Goal: Task Accomplishment & Management: Manage account settings

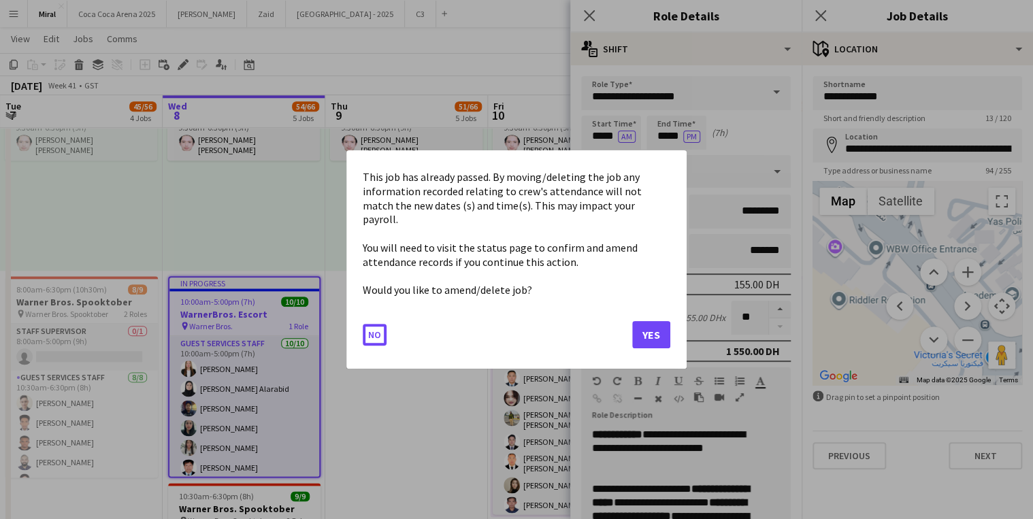
click at [666, 135] on body "Menu Boards Boards Boards All jobs Status Workforce Workforce My Workforce Recr…" at bounding box center [516, 215] width 1033 height 1736
click at [648, 329] on button "Yes" at bounding box center [651, 334] width 38 height 27
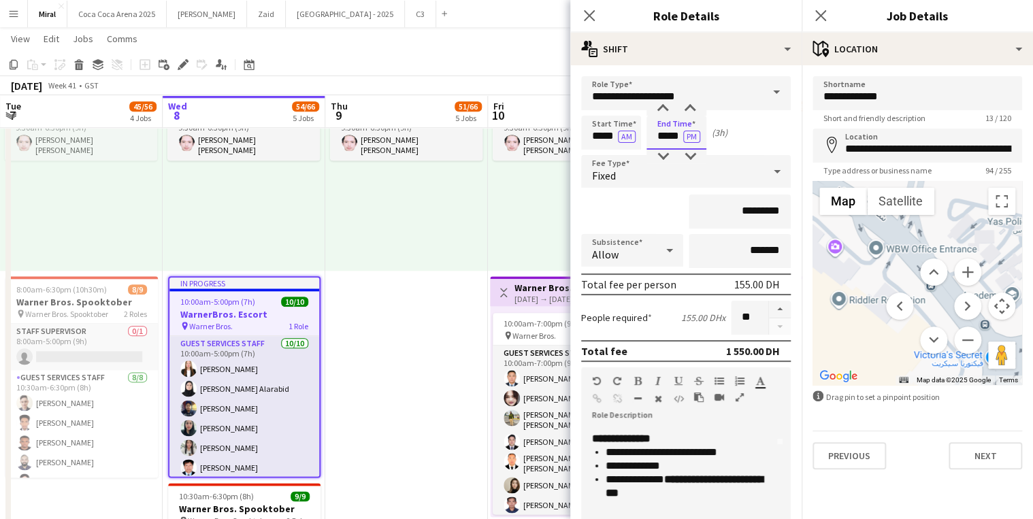
scroll to position [218, 0]
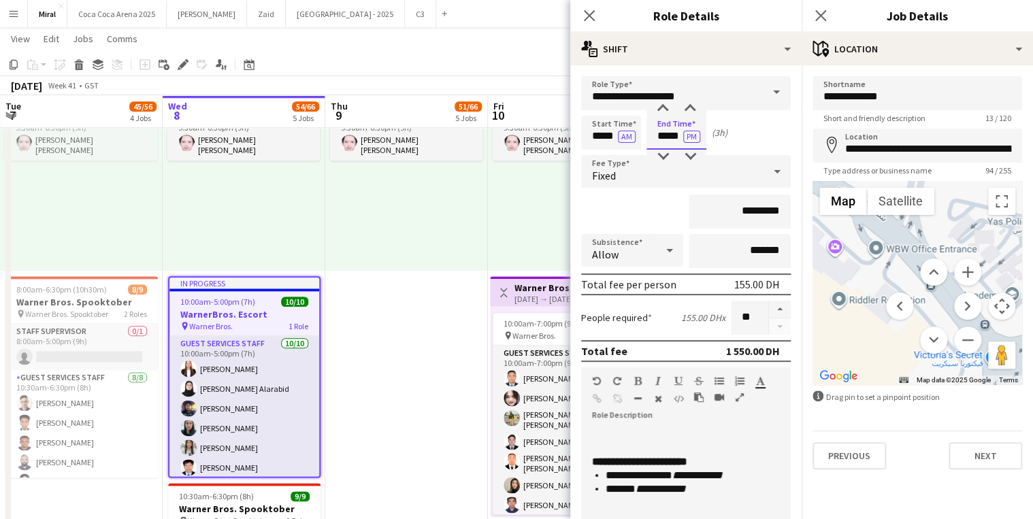
type input "*****"
click at [507, 220] on div "9:30am-6:30pm (9h) 1/1 pin Warner Bros. 1 Role Guest Services Staff [DATE] 9:30…" at bounding box center [569, 165] width 163 height 211
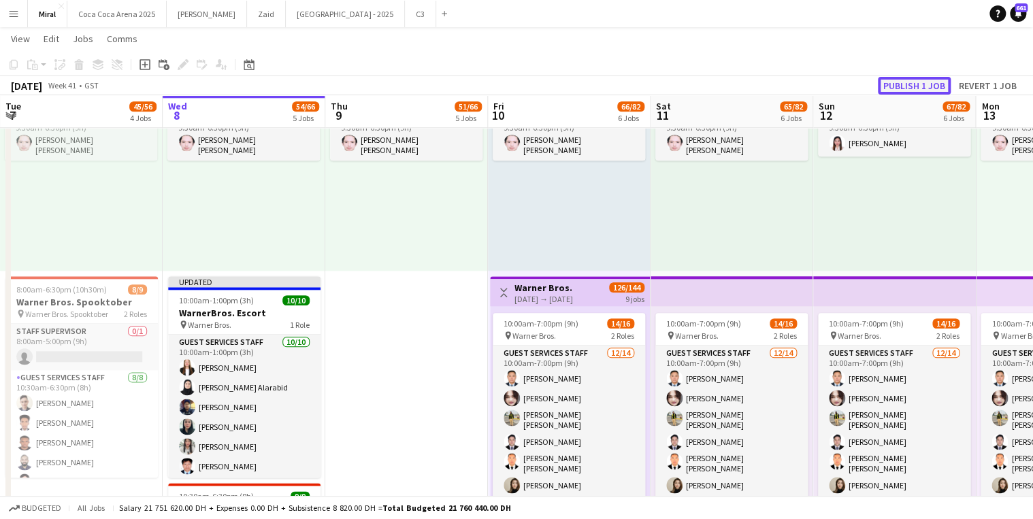
click at [903, 86] on button "Publish 1 job" at bounding box center [913, 86] width 73 height 18
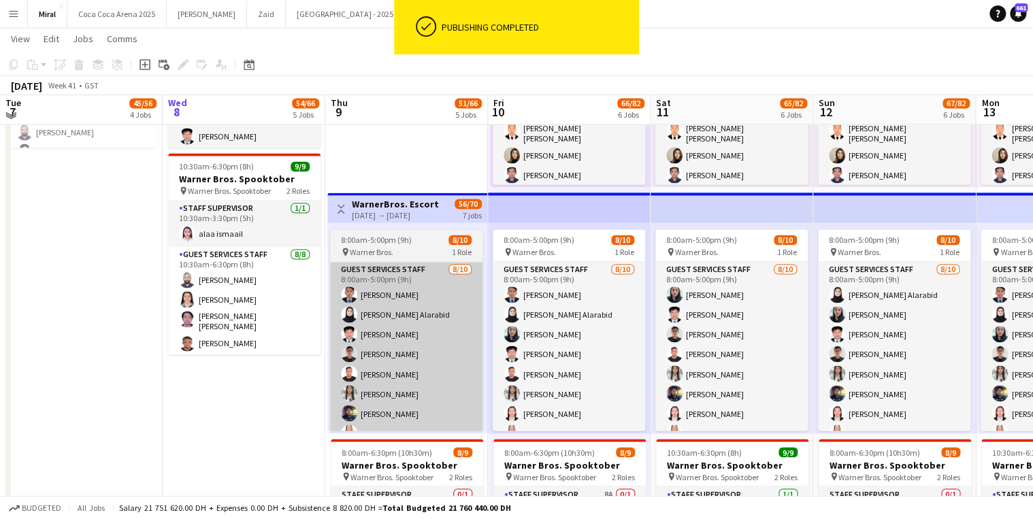
scroll to position [980, 0]
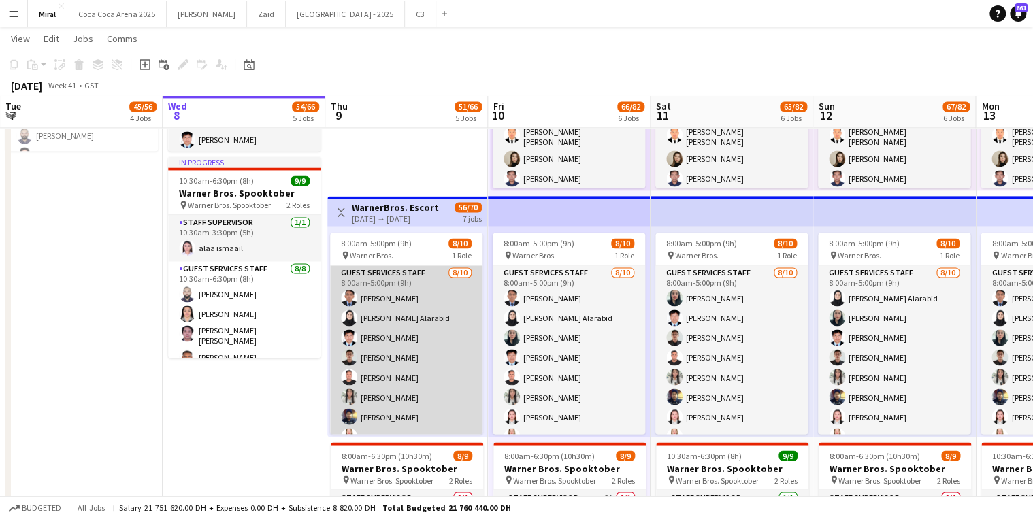
click at [430, 352] on app-card-role "Guest Services Staff [DATE] 8:00am-5:00pm (9h) [PERSON_NAME] [PERSON_NAME] Alar…" at bounding box center [406, 377] width 152 height 224
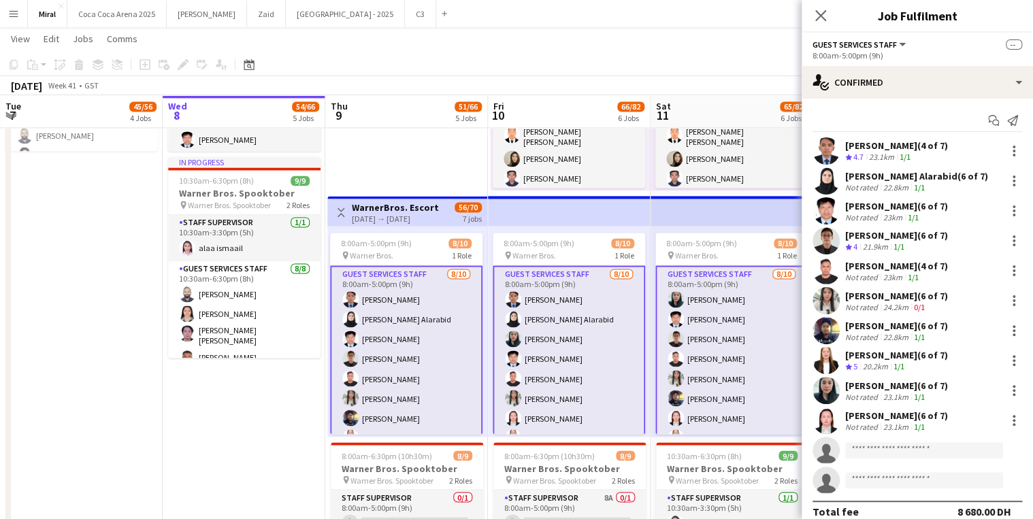
click at [645, 346] on div "8:00am-5:00pm (9h) 8/10 pin Warner Bros. 1 Role Guest Services Staff [DATE] 8:0…" at bounding box center [569, 331] width 163 height 211
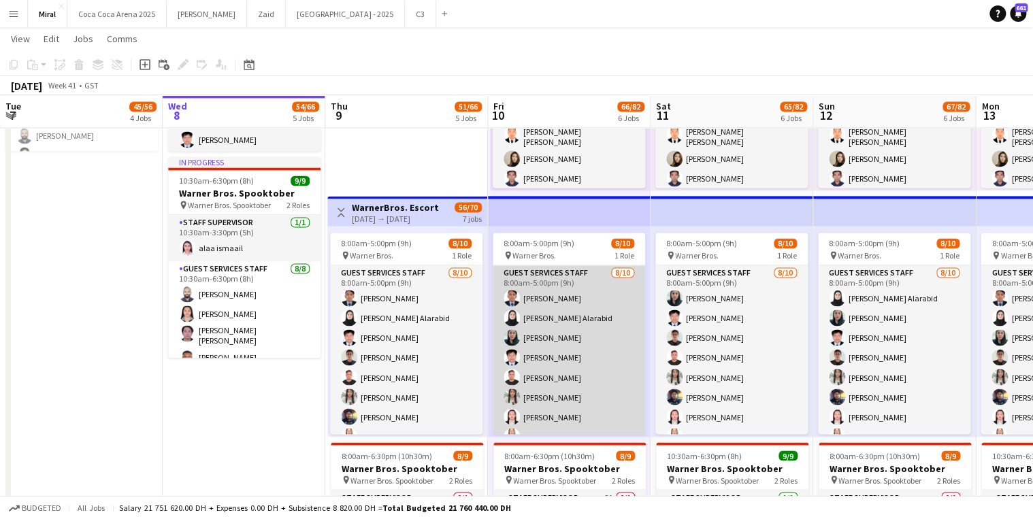
click at [592, 355] on app-card-role "Guest Services Staff [DATE] 8:00am-5:00pm (9h) [PERSON_NAME] [PERSON_NAME] Alar…" at bounding box center [568, 377] width 152 height 224
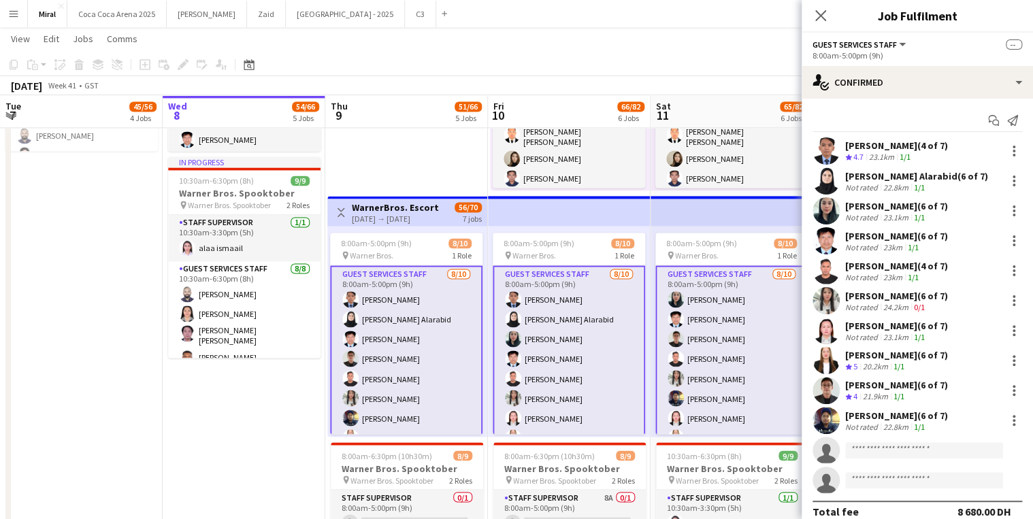
click at [862, 329] on div "[PERSON_NAME] (6 of 7)" at bounding box center [896, 326] width 103 height 12
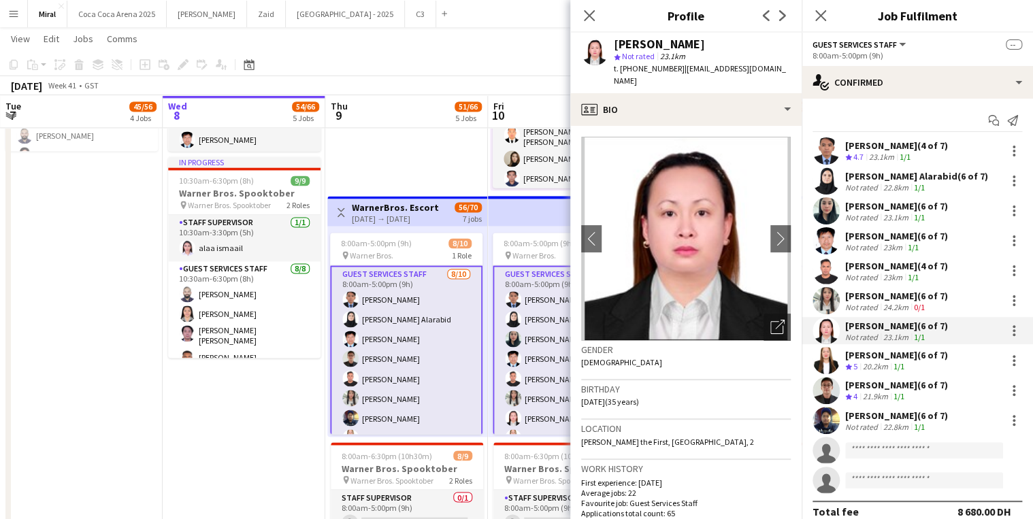
drag, startPoint x: 678, startPoint y: 67, endPoint x: 770, endPoint y: 71, distance: 92.6
click at [770, 71] on span "| [EMAIL_ADDRESS][DOMAIN_NAME]" at bounding box center [700, 74] width 172 height 22
copy span "[EMAIL_ADDRESS][DOMAIN_NAME]"
click at [452, 314] on app-card-role "Guest Services Staff [DATE] 8:00am-5:00pm (9h) [PERSON_NAME] [PERSON_NAME] Alar…" at bounding box center [406, 378] width 152 height 227
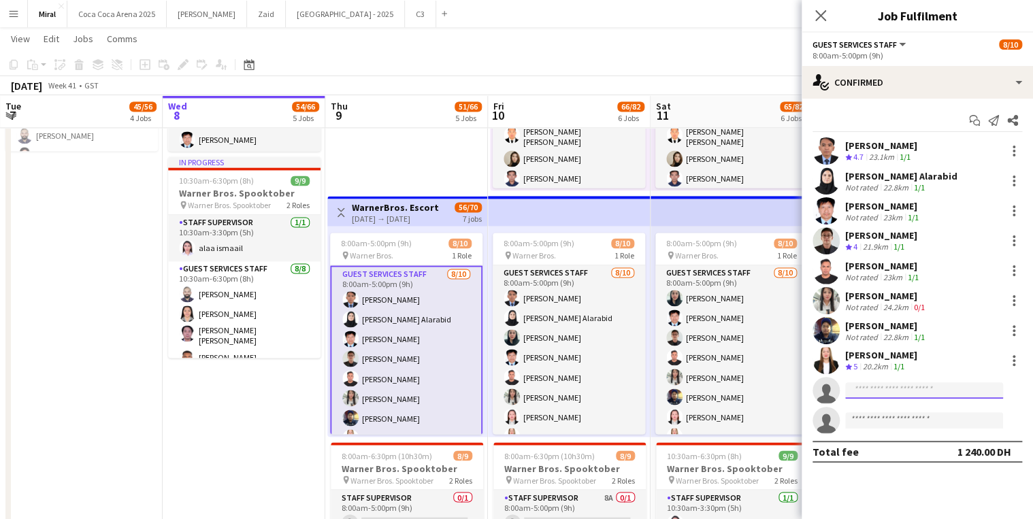
click at [915, 389] on input at bounding box center [924, 390] width 158 height 16
paste input "**********"
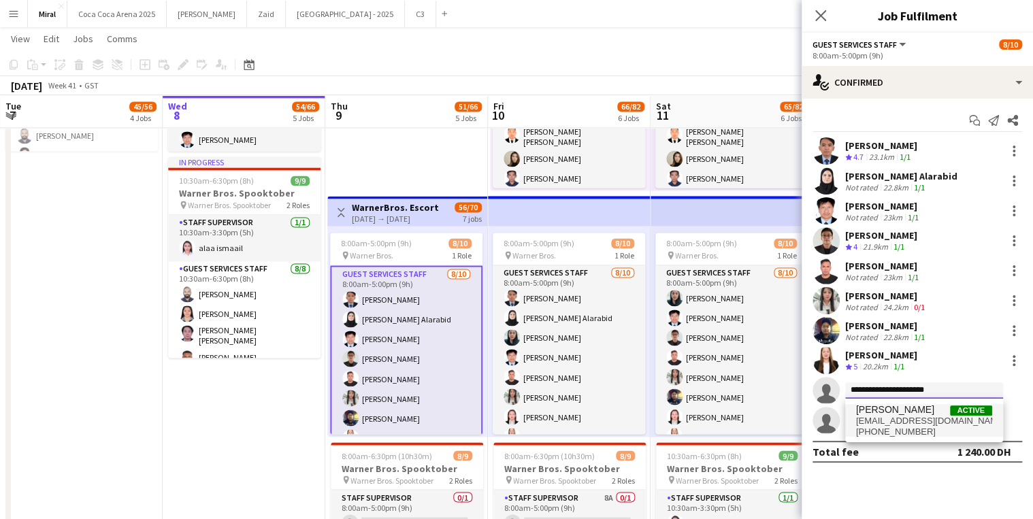
type input "**********"
click at [917, 416] on span "[EMAIL_ADDRESS][DOMAIN_NAME]" at bounding box center [924, 421] width 136 height 11
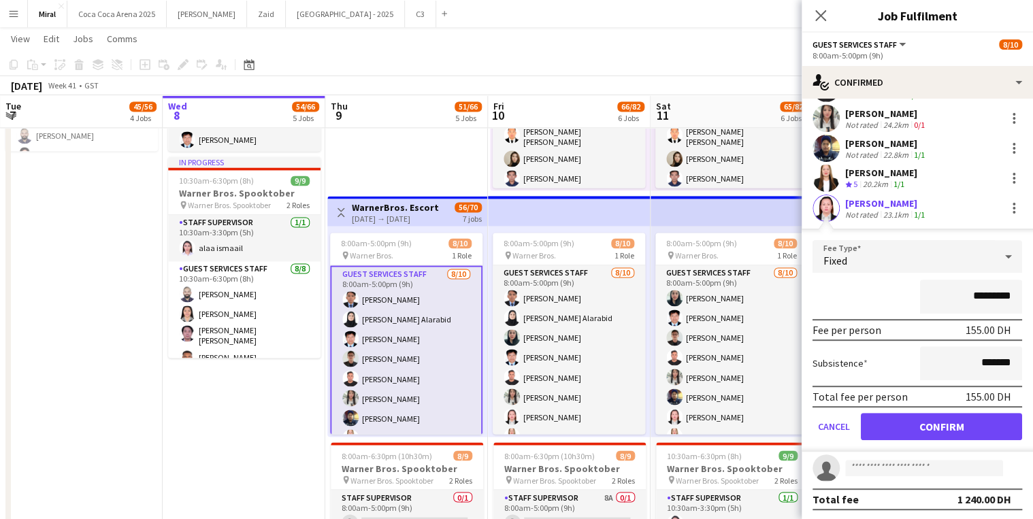
scroll to position [182, 0]
click at [971, 425] on button "Confirm" at bounding box center [940, 426] width 161 height 27
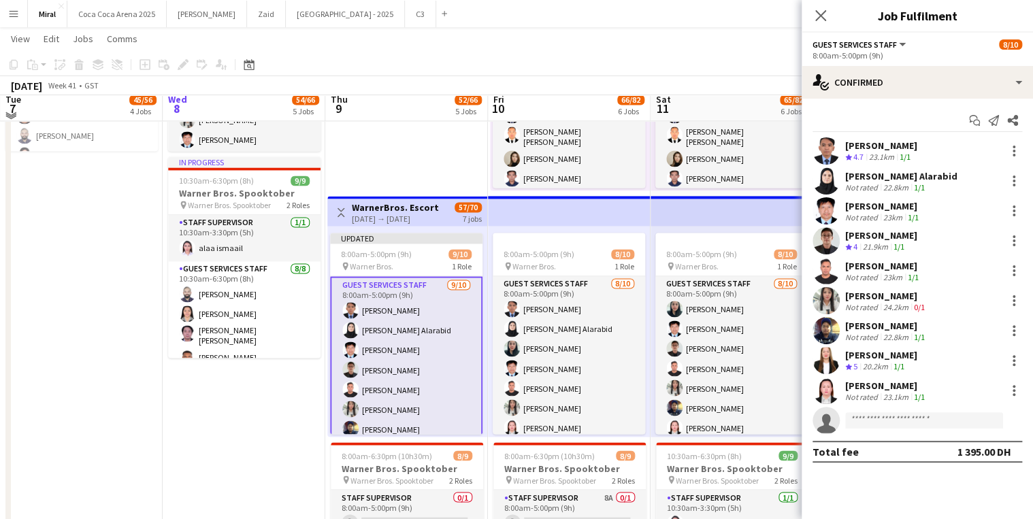
scroll to position [925, 0]
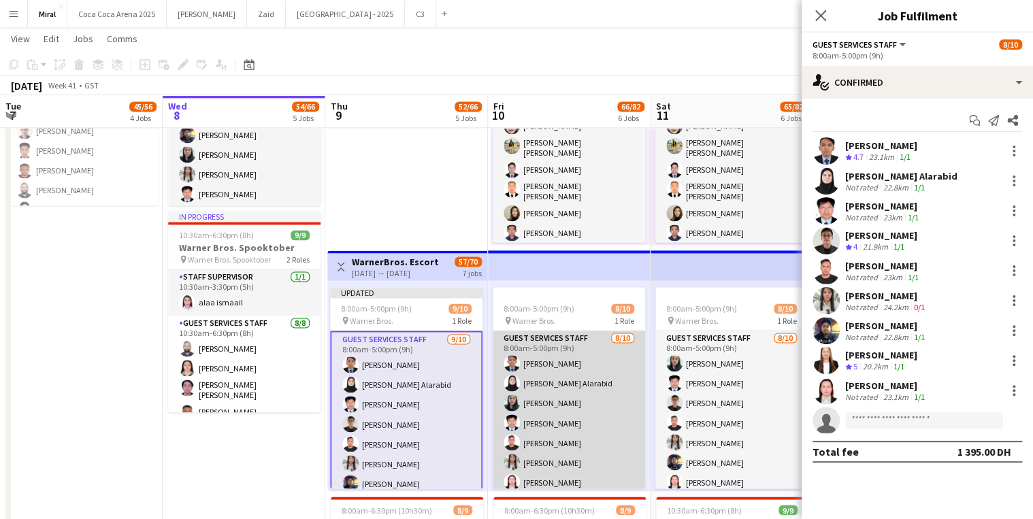
click at [554, 395] on app-card-role "Guest Services Staff [DATE] 8:00am-5:00pm (9h) [PERSON_NAME] [PERSON_NAME] Alar…" at bounding box center [568, 443] width 152 height 224
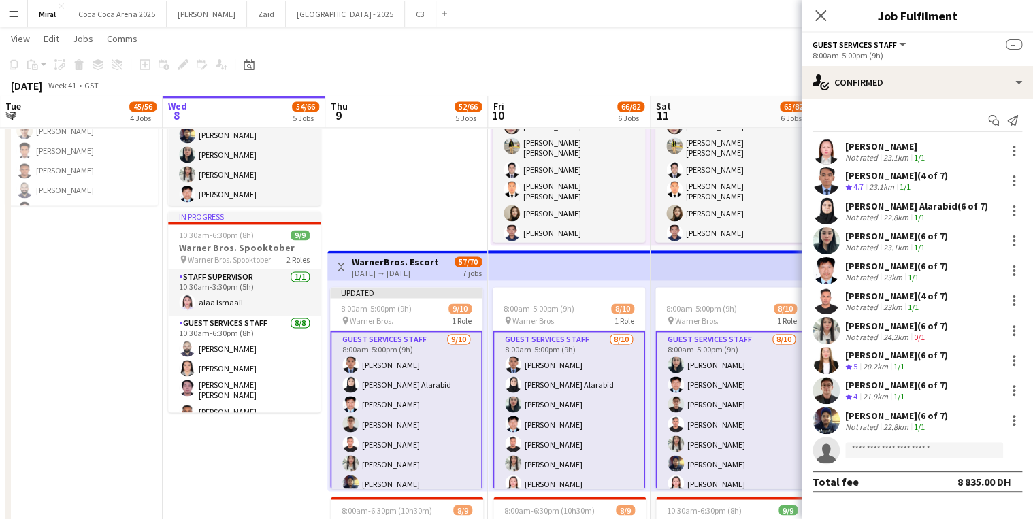
click at [895, 238] on div "[PERSON_NAME] (6 of 7)" at bounding box center [896, 236] width 103 height 12
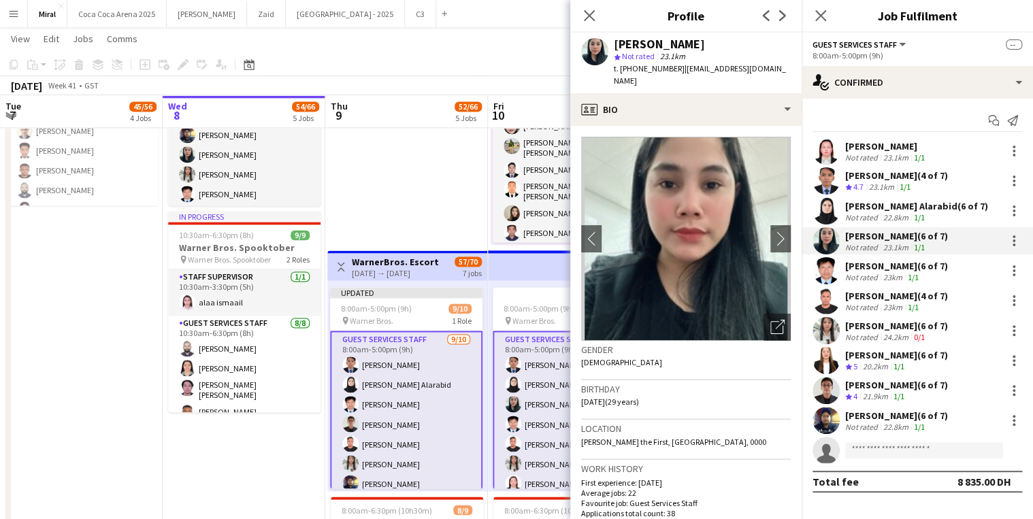
drag, startPoint x: 677, startPoint y: 68, endPoint x: 795, endPoint y: 71, distance: 117.7
click at [795, 71] on app-profile-header "[PERSON_NAME] star Not rated 23.1km t. [PHONE_NUMBER] | [EMAIL_ADDRESS][DOMAIN_…" at bounding box center [685, 63] width 231 height 61
copy span "[EMAIL_ADDRESS][DOMAIN_NAME]"
click at [406, 415] on app-card-role "Guest Services Staff [DATE] 8:00am-5:00pm (9h) [PERSON_NAME] [PERSON_NAME] Alar…" at bounding box center [406, 444] width 152 height 227
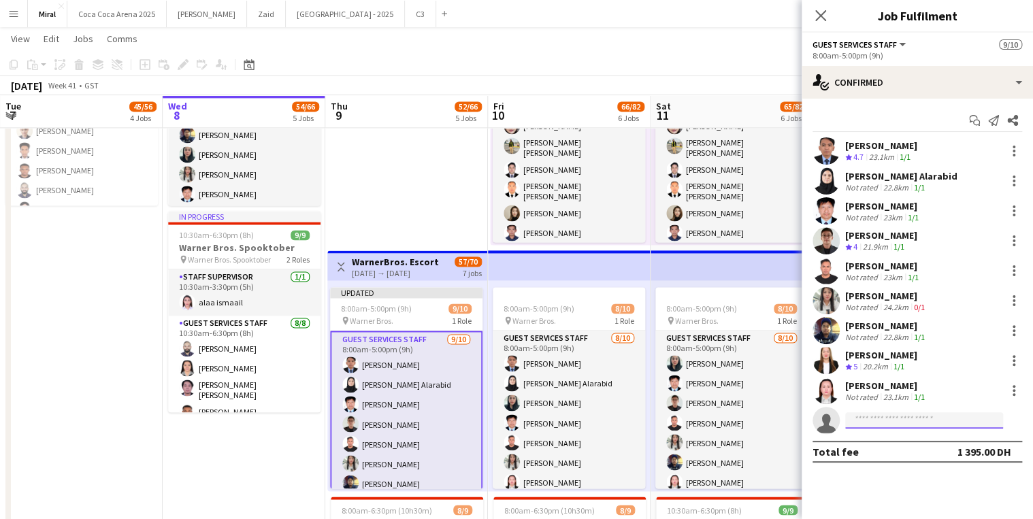
click at [868, 422] on input at bounding box center [924, 420] width 158 height 16
paste input "**********"
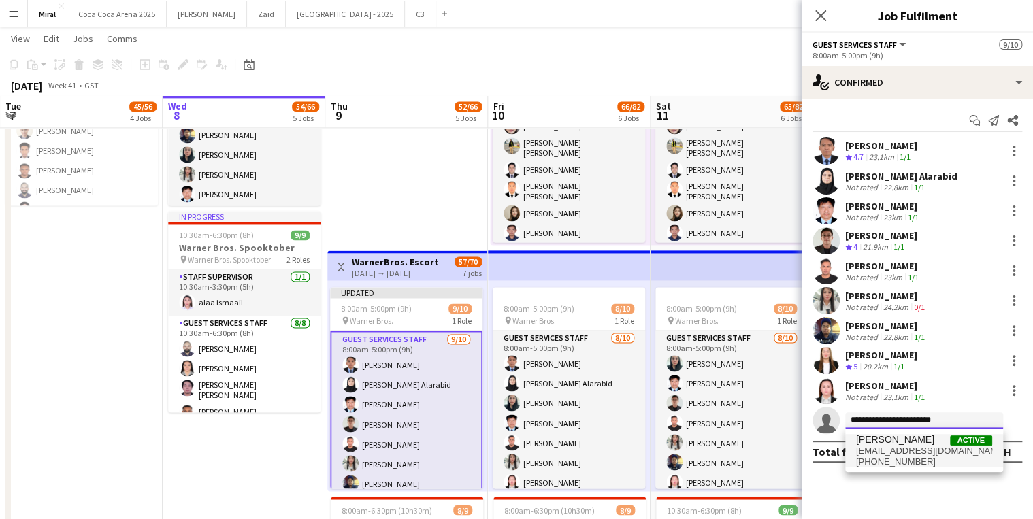
type input "**********"
click at [922, 454] on span "[EMAIL_ADDRESS][DOMAIN_NAME]" at bounding box center [924, 451] width 136 height 11
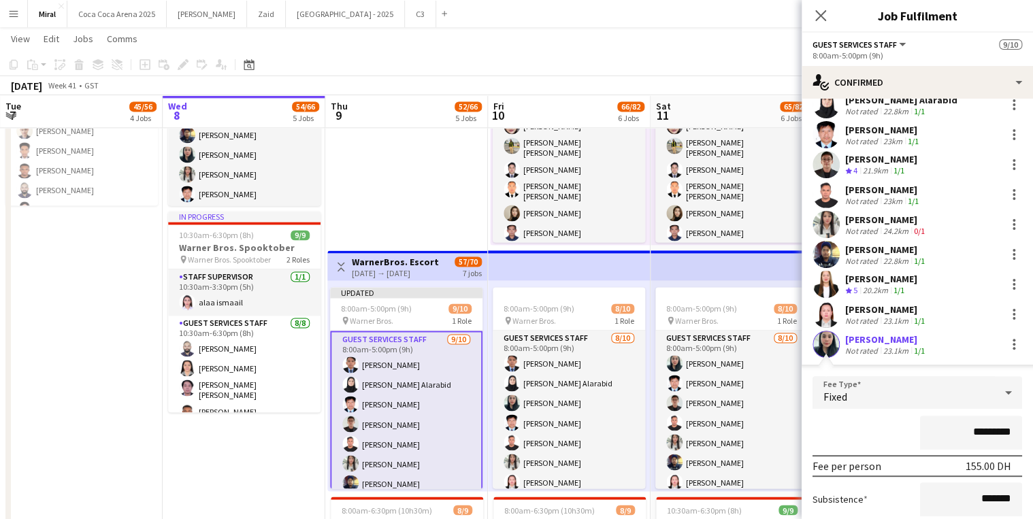
scroll to position [164, 0]
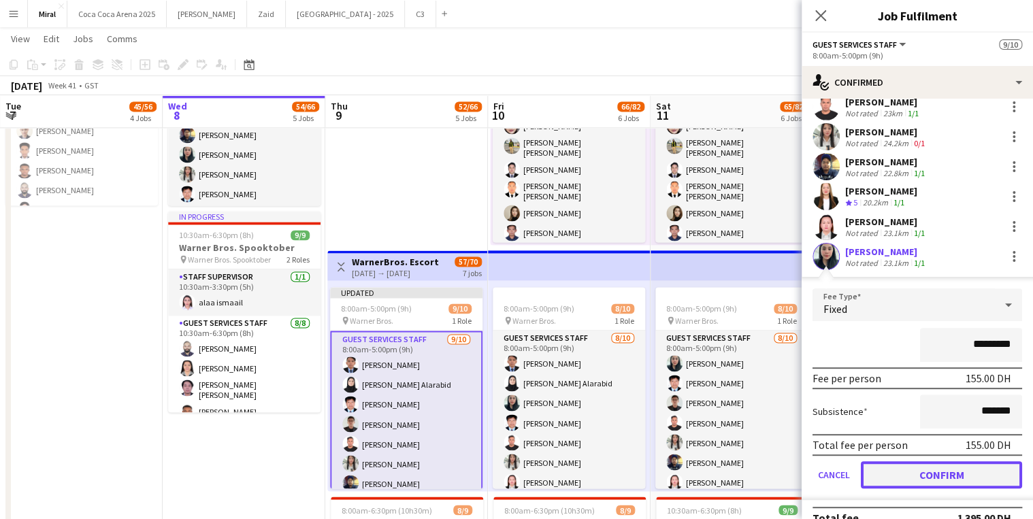
click at [958, 470] on button "Confirm" at bounding box center [940, 474] width 161 height 27
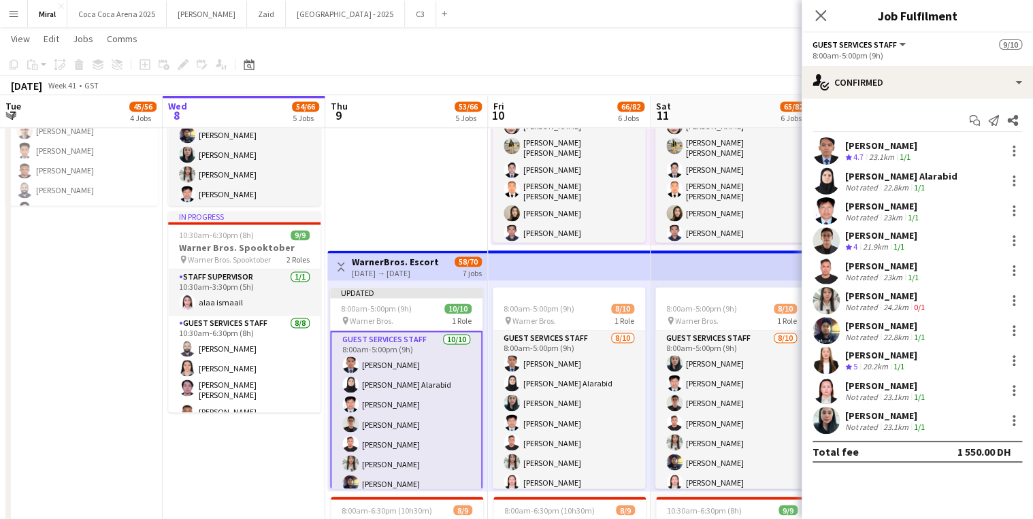
scroll to position [0, 0]
click at [436, 173] on app-date-cell "9:30am-6:30pm (9h) 1/1 pin Warner Bros. 1 Role Guest Services Staff [DATE] 9:30…" at bounding box center [406, 238] width 163 height 973
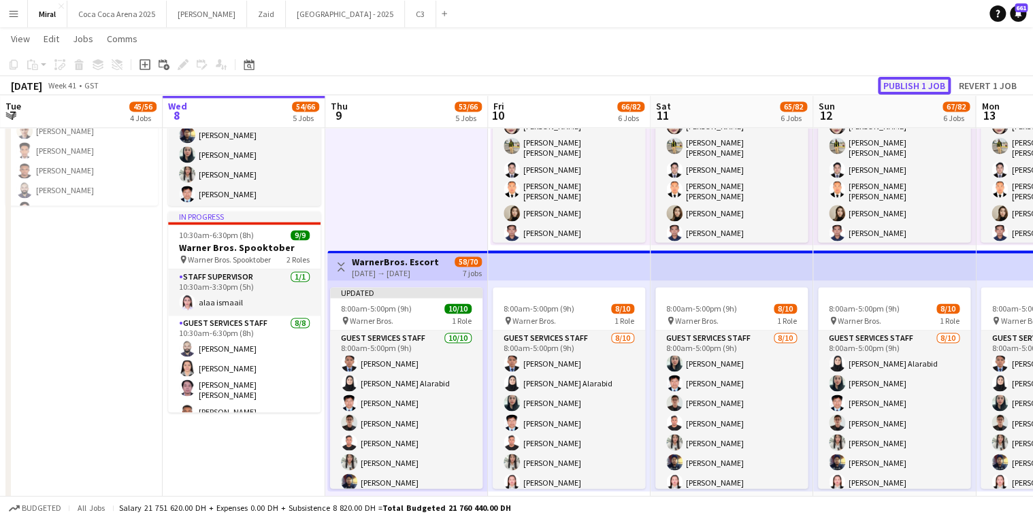
click at [906, 88] on button "Publish 1 job" at bounding box center [913, 86] width 73 height 18
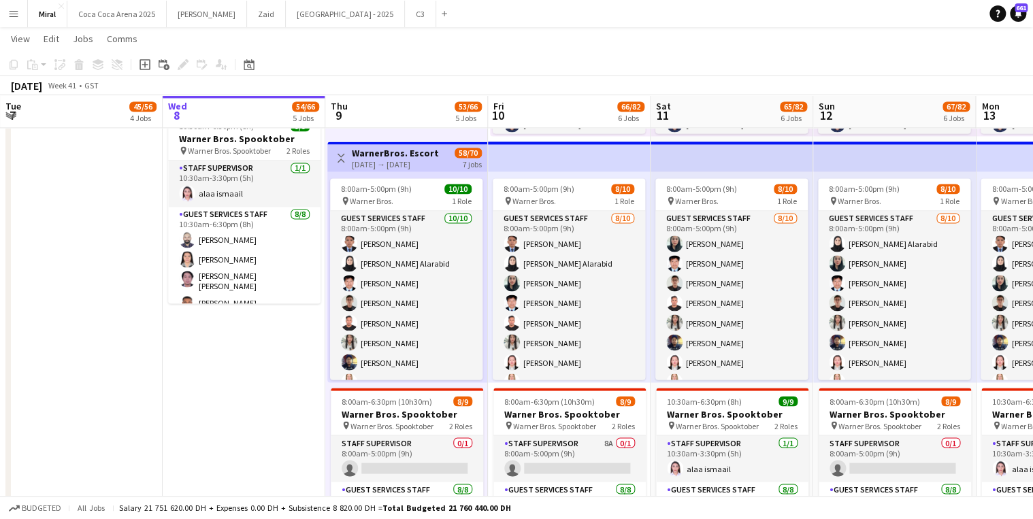
click at [430, 35] on app-page-menu "View Day view expanded Day view collapsed Month view Date picker Jump to [DATE]…" at bounding box center [516, 40] width 1033 height 26
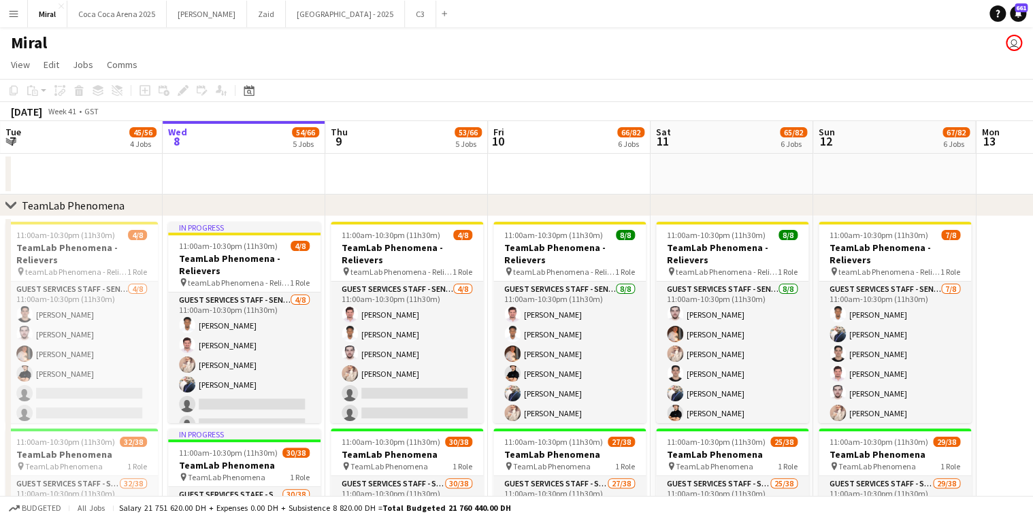
click at [838, 43] on div "Miral user" at bounding box center [516, 40] width 1033 height 26
drag, startPoint x: 403, startPoint y: 196, endPoint x: 692, endPoint y: 222, distance: 289.6
drag, startPoint x: 273, startPoint y: 269, endPoint x: 996, endPoint y: 280, distance: 722.5
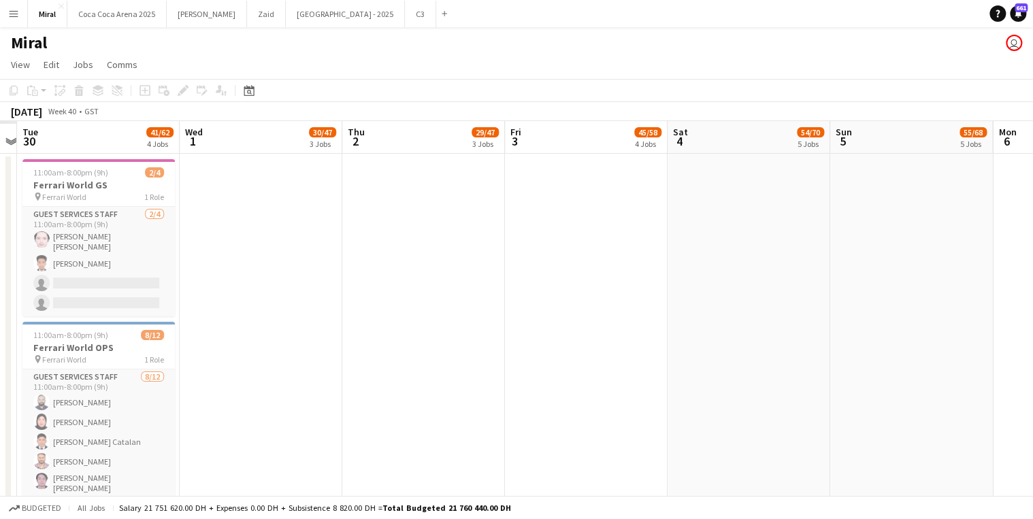
scroll to position [0, 424]
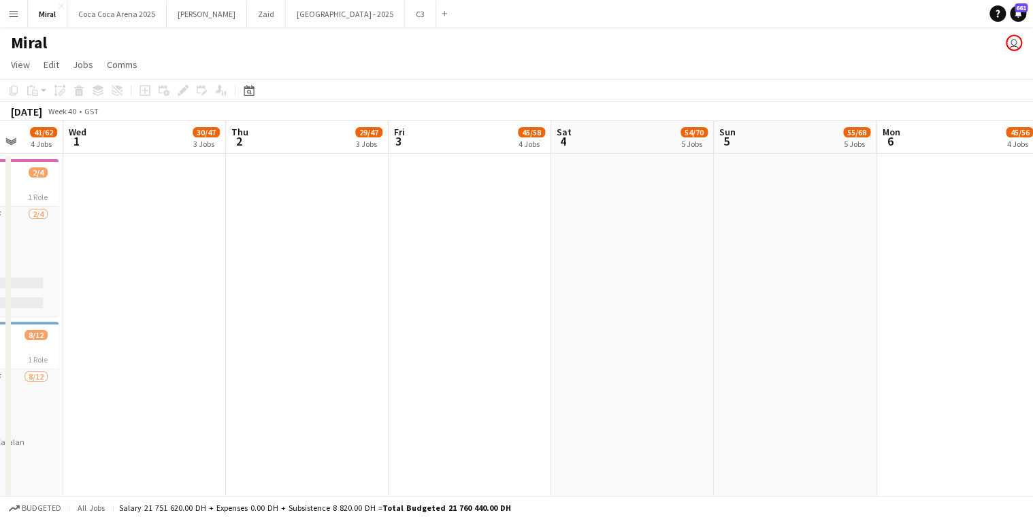
drag, startPoint x: 375, startPoint y: 269, endPoint x: 678, endPoint y: 266, distance: 302.0
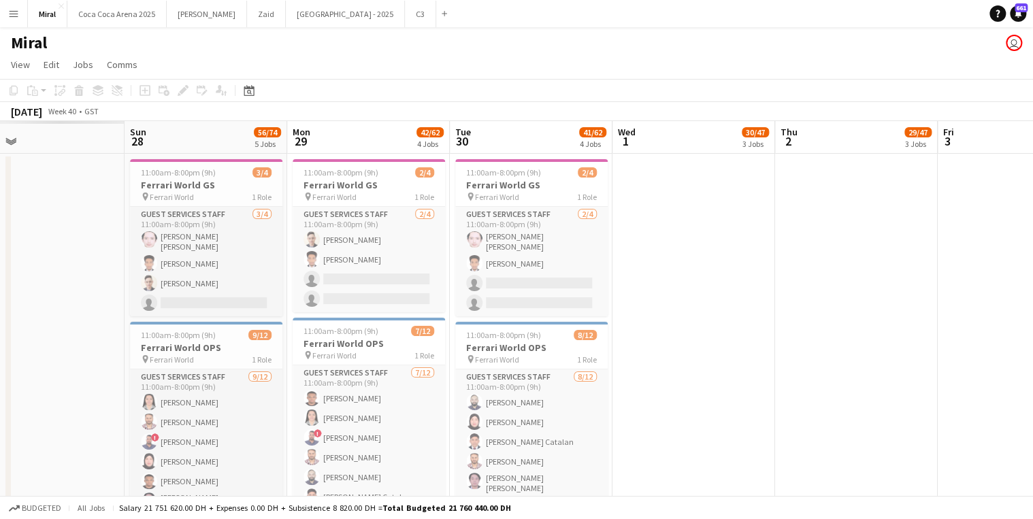
scroll to position [0, 405]
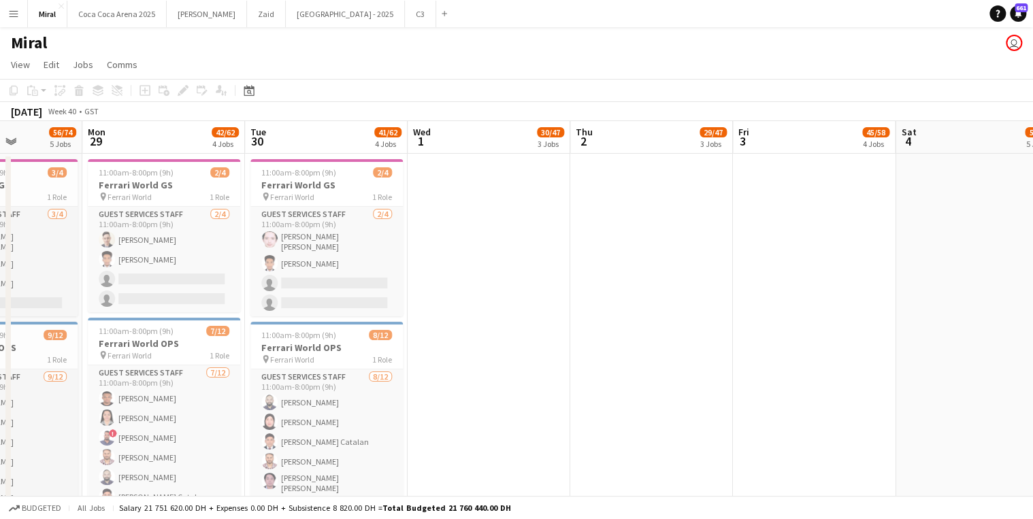
drag, startPoint x: 171, startPoint y: 286, endPoint x: 516, endPoint y: 256, distance: 346.2
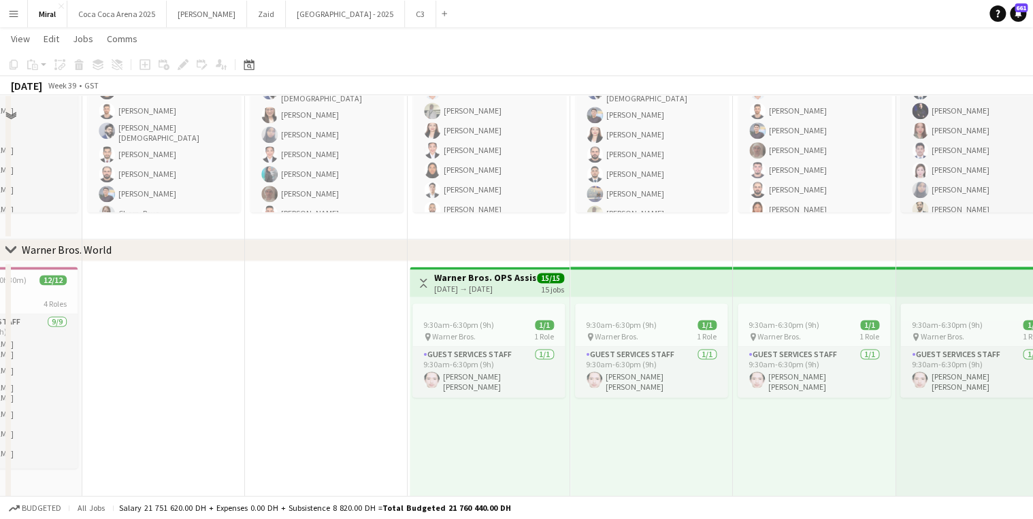
scroll to position [980, 0]
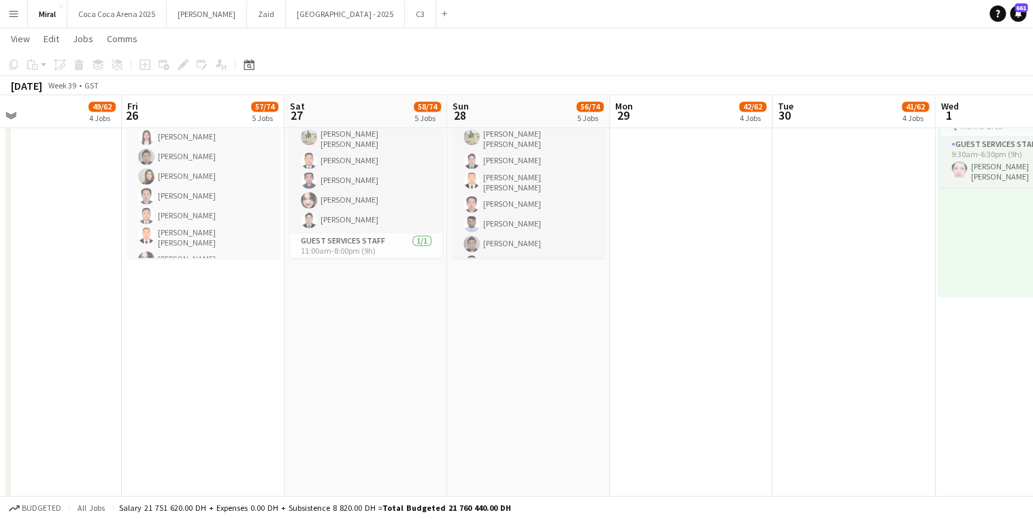
drag, startPoint x: 292, startPoint y: 306, endPoint x: 820, endPoint y: 316, distance: 527.9
click at [820, 316] on app-calendar-viewport "Tue 23 48/62 4 Jobs Wed 24 48/62 4 Jobs Thu 25 49/62 4 Jobs Fri 26 57/74 5 Jobs…" at bounding box center [516, 80] width 1033 height 2013
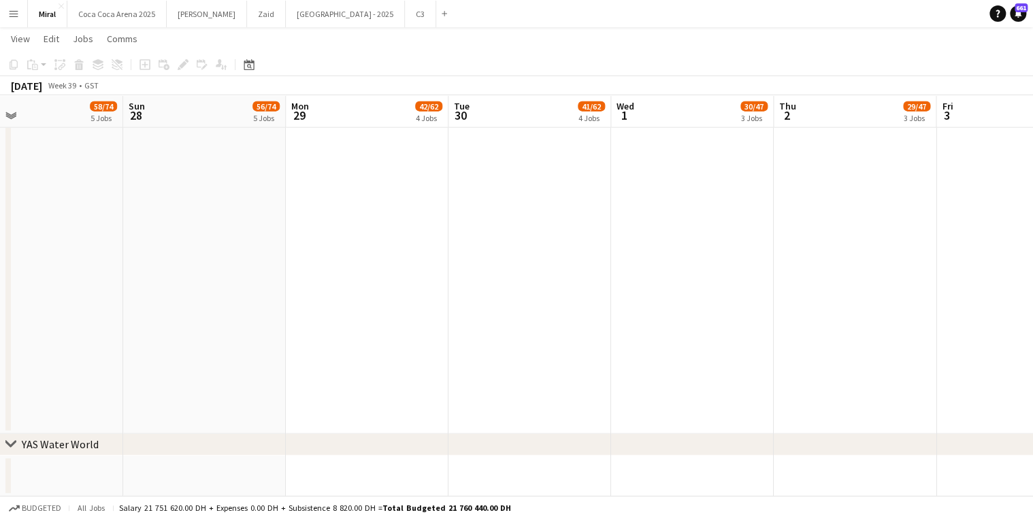
scroll to position [0, 400]
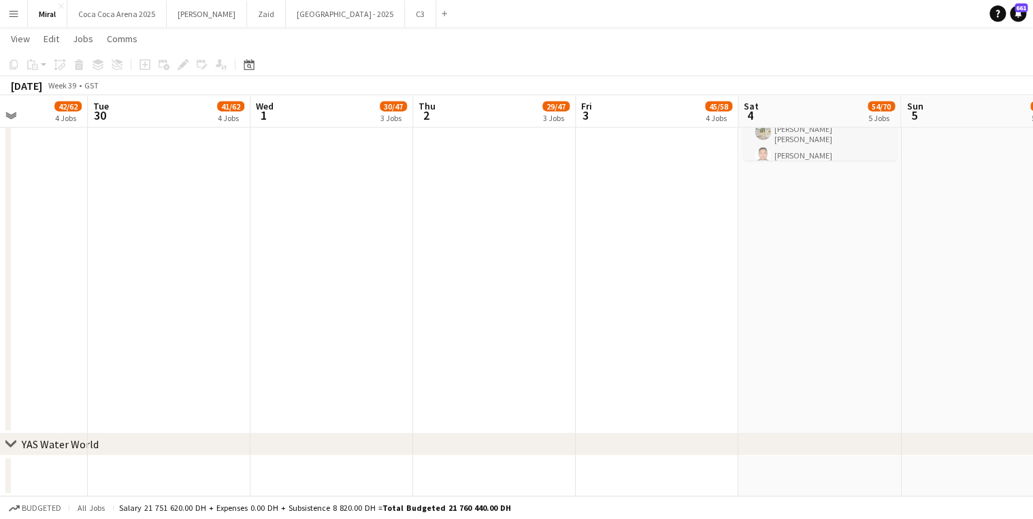
drag, startPoint x: 748, startPoint y: 335, endPoint x: -386, endPoint y: 247, distance: 1138.0
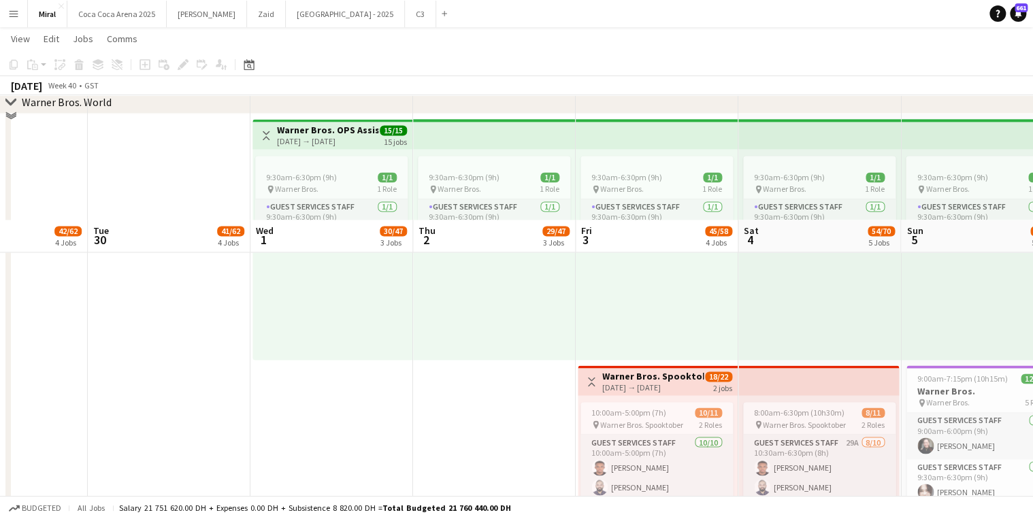
scroll to position [916, 0]
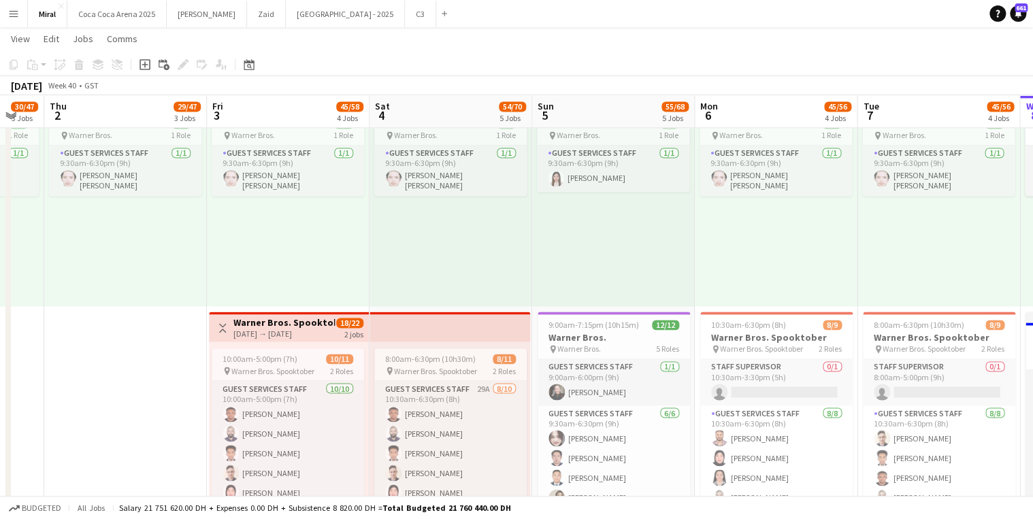
scroll to position [0, 0]
drag, startPoint x: 517, startPoint y: 403, endPoint x: -248, endPoint y: 416, distance: 764.7
click at [0, 416] on html "Menu Boards Boards Boards All jobs Status Workforce Workforce My Workforce Recr…" at bounding box center [516, 73] width 1033 height 2089
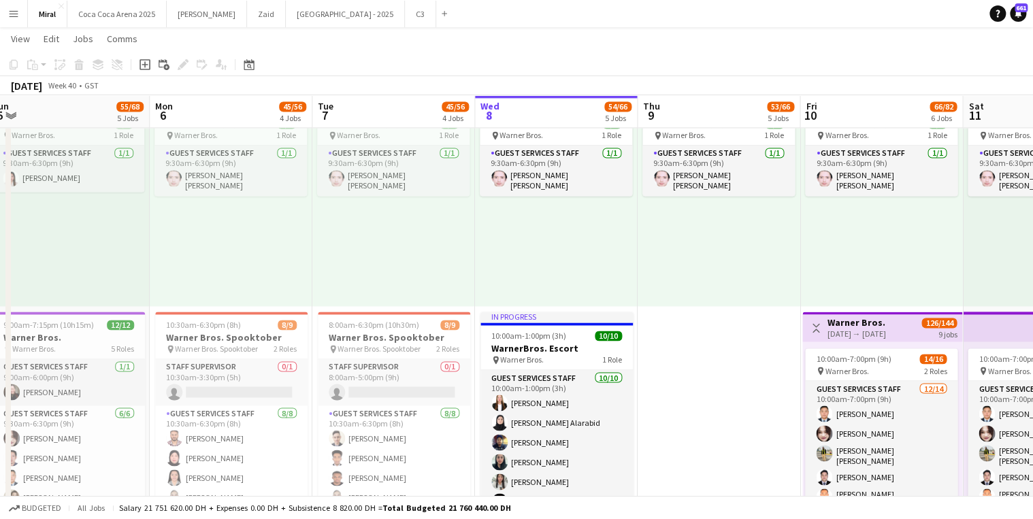
drag, startPoint x: 509, startPoint y: 238, endPoint x: -161, endPoint y: 206, distance: 670.8
click at [0, 206] on html "Menu Boards Boards Boards All jobs Status Workforce Workforce My Workforce Recr…" at bounding box center [516, 73] width 1033 height 2089
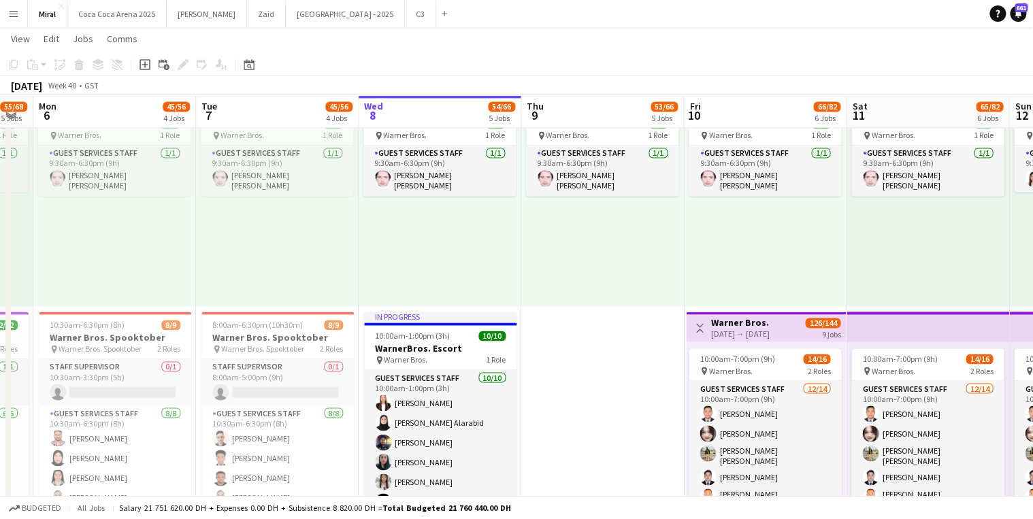
scroll to position [0, 620]
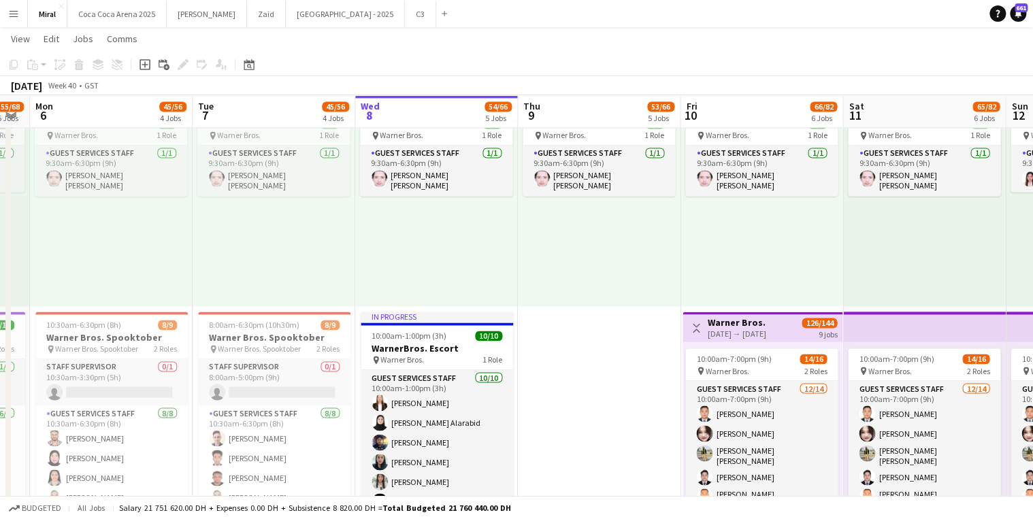
drag, startPoint x: 687, startPoint y: 280, endPoint x: 566, endPoint y: 275, distance: 121.2
click at [567, 275] on app-calendar-viewport "Thu 2 29/47 3 Jobs Fri 3 45/58 4 Jobs Sat 4 54/70 5 Jobs Sun 5 55/68 5 Jobs Mon…" at bounding box center [516, 88] width 1033 height 2013
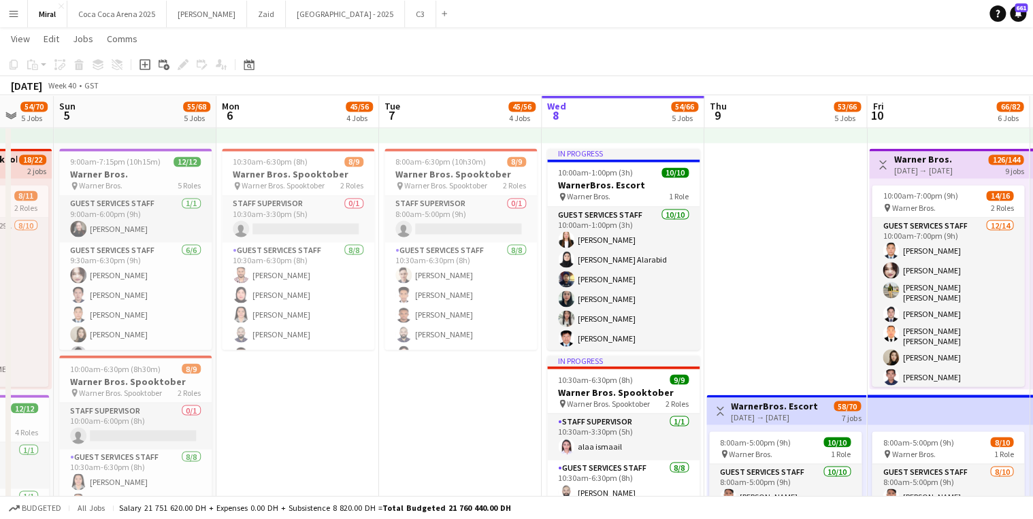
scroll to position [0, 430]
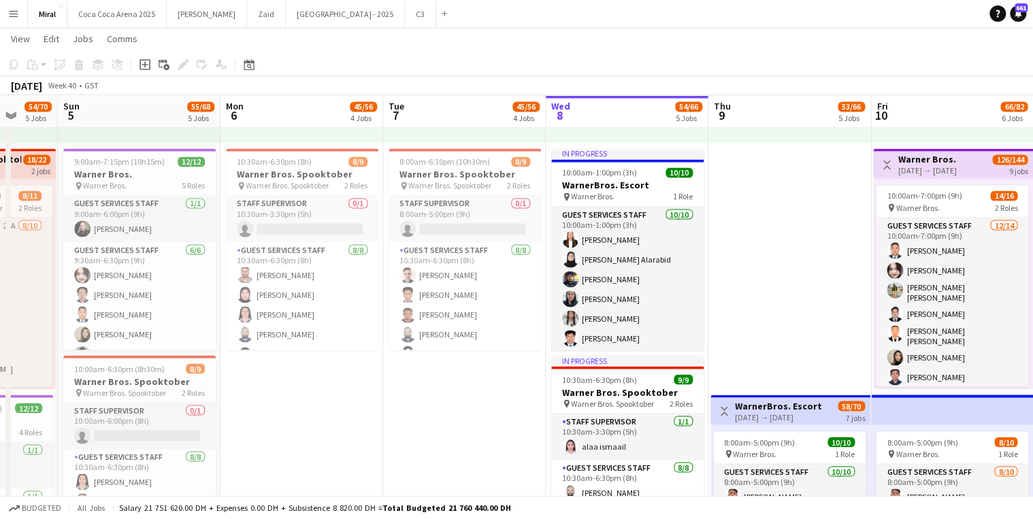
drag, startPoint x: 579, startPoint y: 261, endPoint x: 769, endPoint y: 253, distance: 190.0
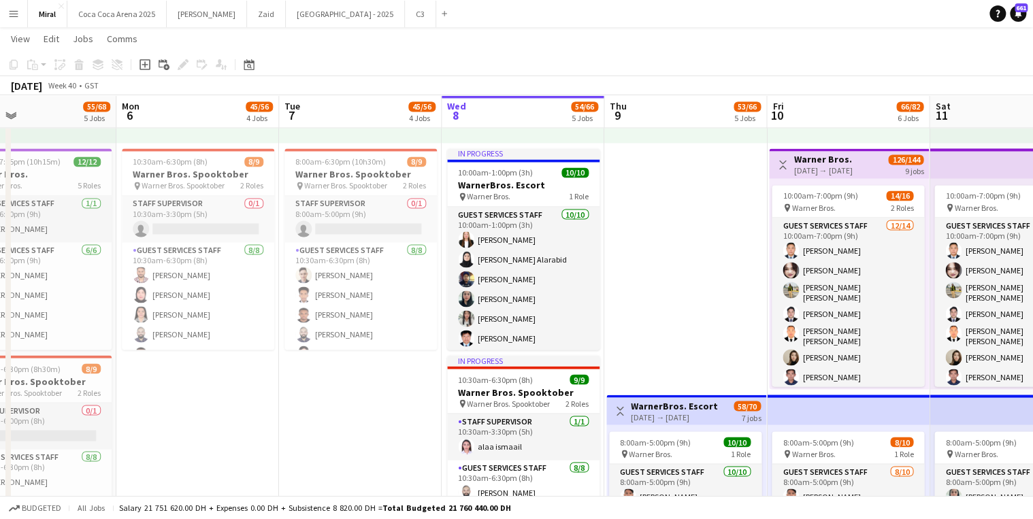
scroll to position [0, 580]
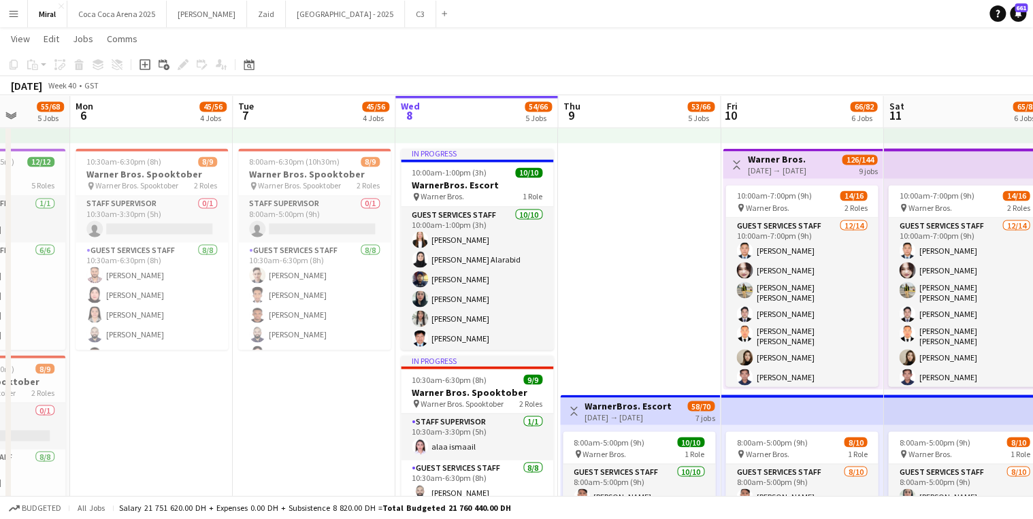
drag, startPoint x: 381, startPoint y: 387, endPoint x: 168, endPoint y: 375, distance: 213.3
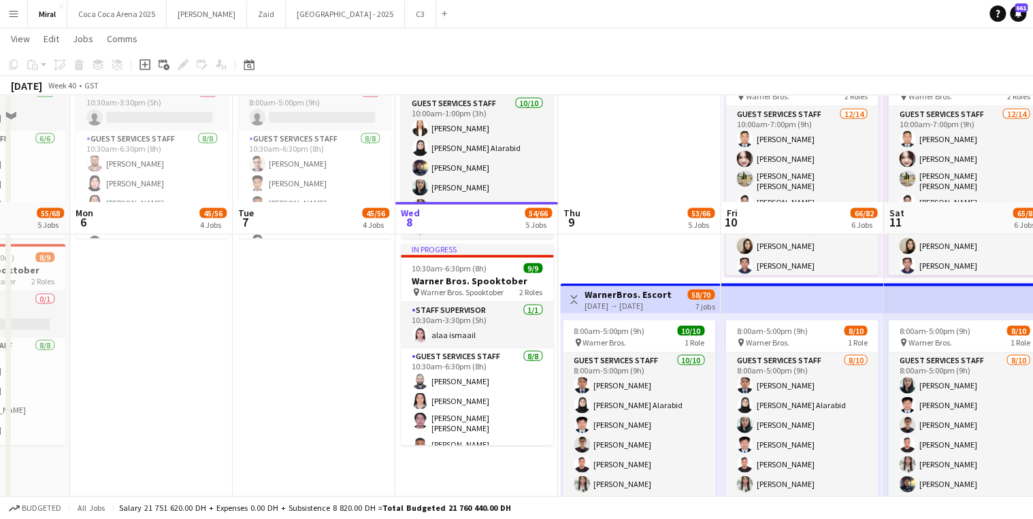
scroll to position [1352, 0]
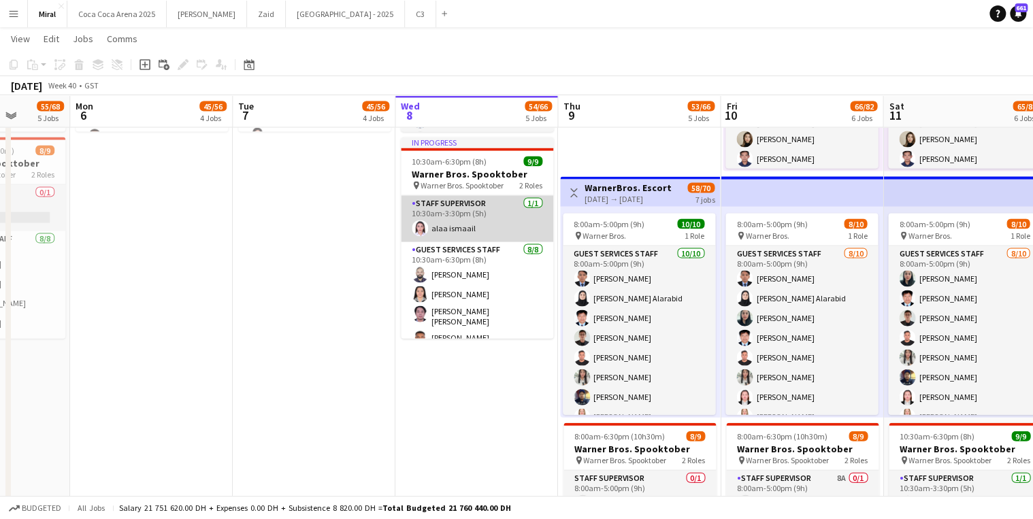
click at [467, 218] on app-card-role "Staff Supervisor [DATE] 10:30am-3:30pm (5h) [PERSON_NAME]" at bounding box center [477, 219] width 152 height 46
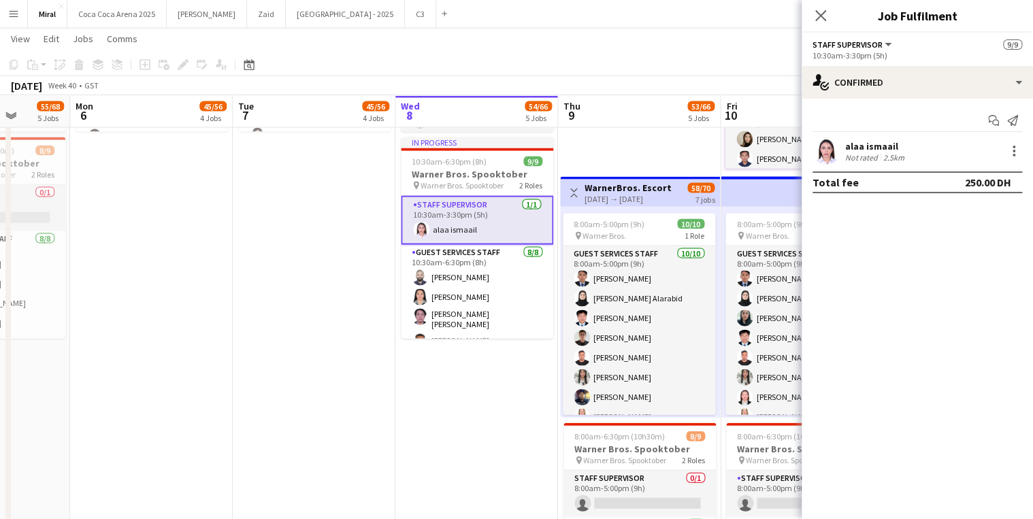
click at [857, 145] on div "alaa ismaail" at bounding box center [876, 146] width 62 height 12
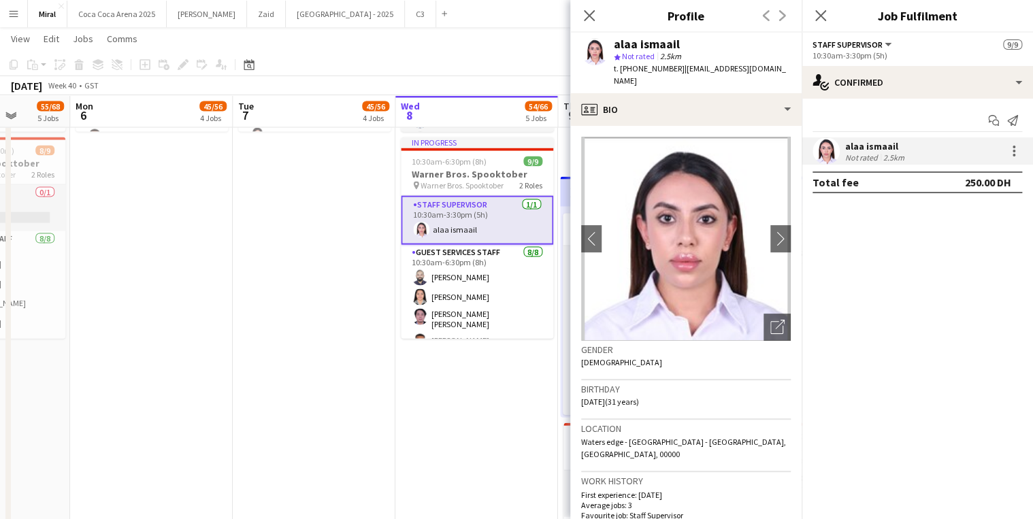
drag, startPoint x: 678, startPoint y: 71, endPoint x: 778, endPoint y: 69, distance: 100.7
click at [778, 69] on div "alaa ismaail star Not rated 2.5km t. [PHONE_NUMBER] | [EMAIL_ADDRESS][DOMAIN_NA…" at bounding box center [685, 63] width 231 height 61
copy span "[EMAIL_ADDRESS][DOMAIN_NAME]"
click at [495, 63] on app-toolbar "Copy Paste Paste Ctrl+V Paste with crew Ctrl+Shift+V Paste linked Job [GEOGRAPH…" at bounding box center [516, 64] width 1033 height 23
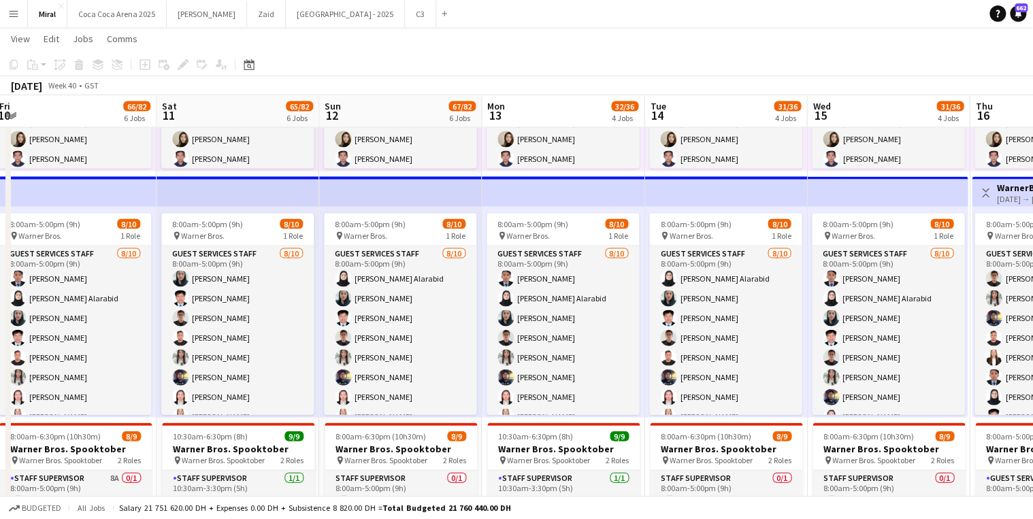
drag, startPoint x: 505, startPoint y: 399, endPoint x: 152, endPoint y: 284, distance: 371.3
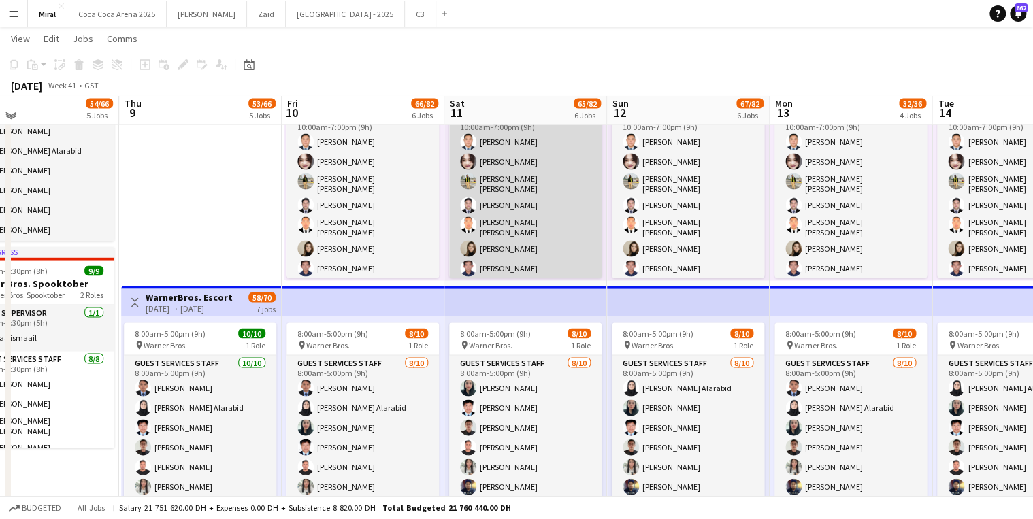
scroll to position [1080, 0]
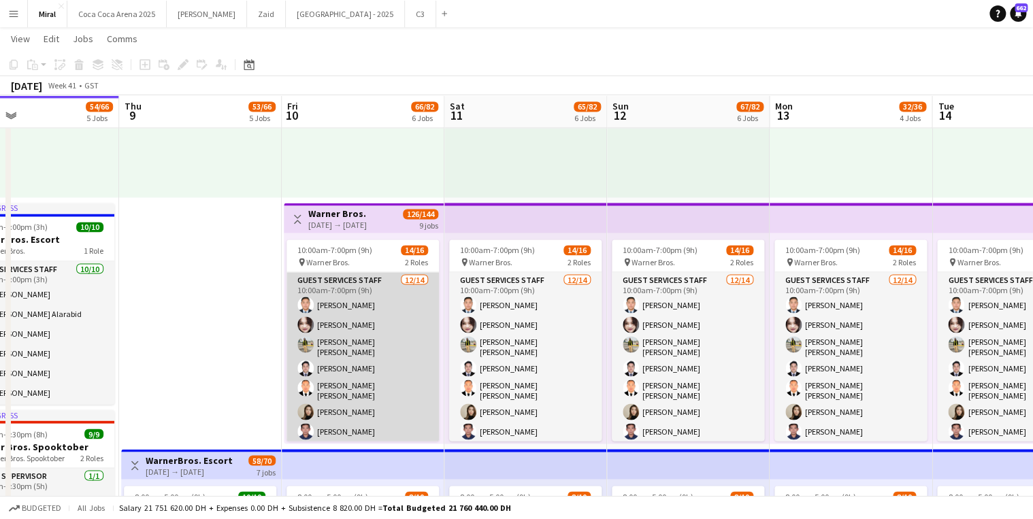
click at [373, 312] on app-card-role "Guest Services Staff [DATE] 10:00am-7:00pm (9h) [PERSON_NAME] Charryme [PERSON_…" at bounding box center [362, 427] width 152 height 311
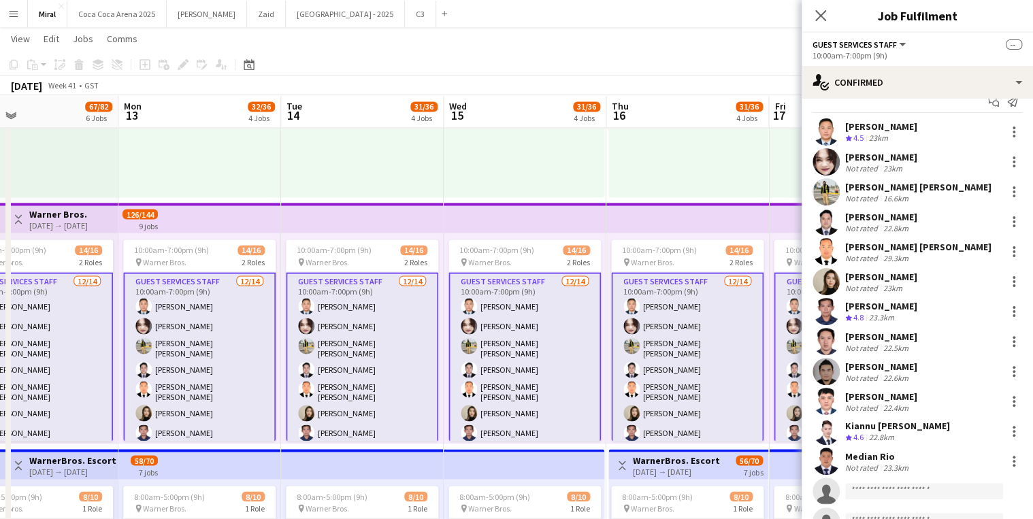
scroll to position [0, 555]
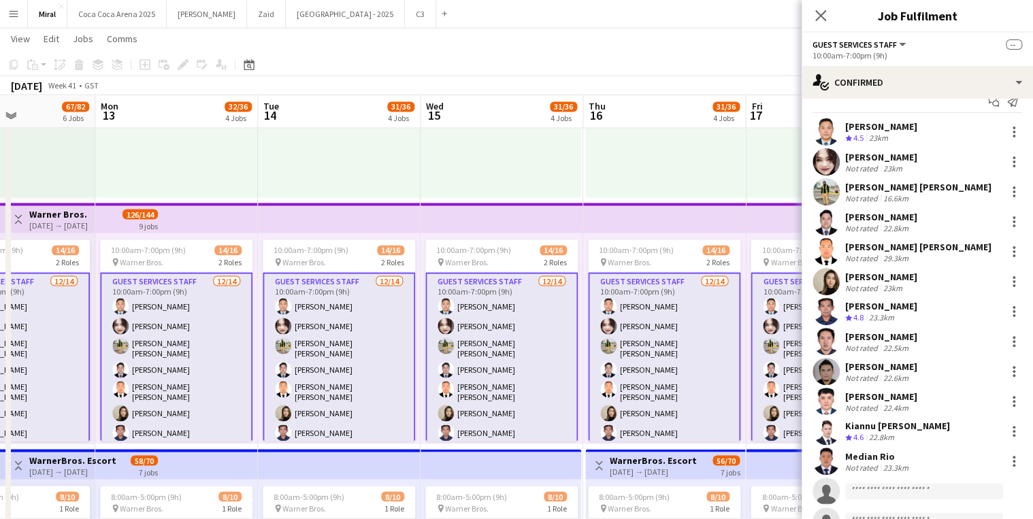
drag, startPoint x: 686, startPoint y: 174, endPoint x: -122, endPoint y: 173, distance: 807.4
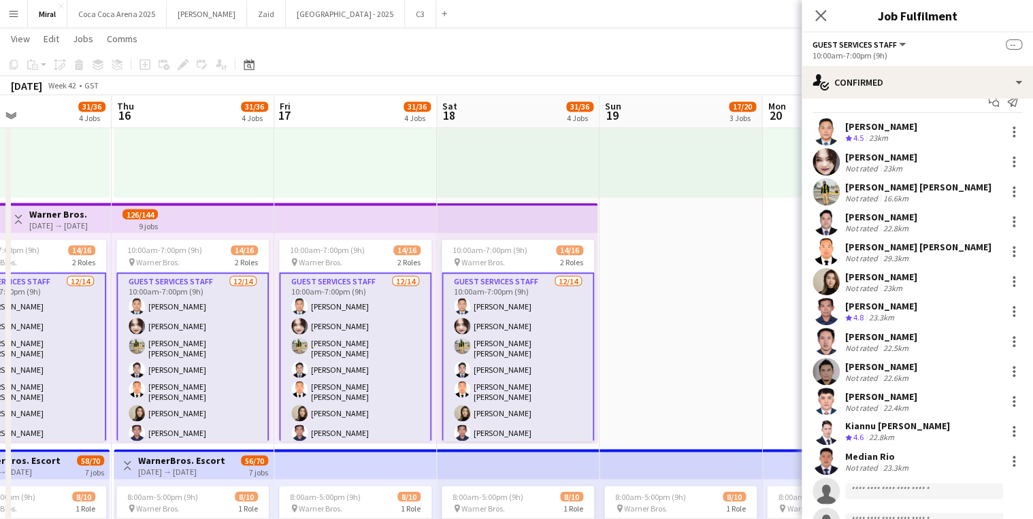
scroll to position [0, 546]
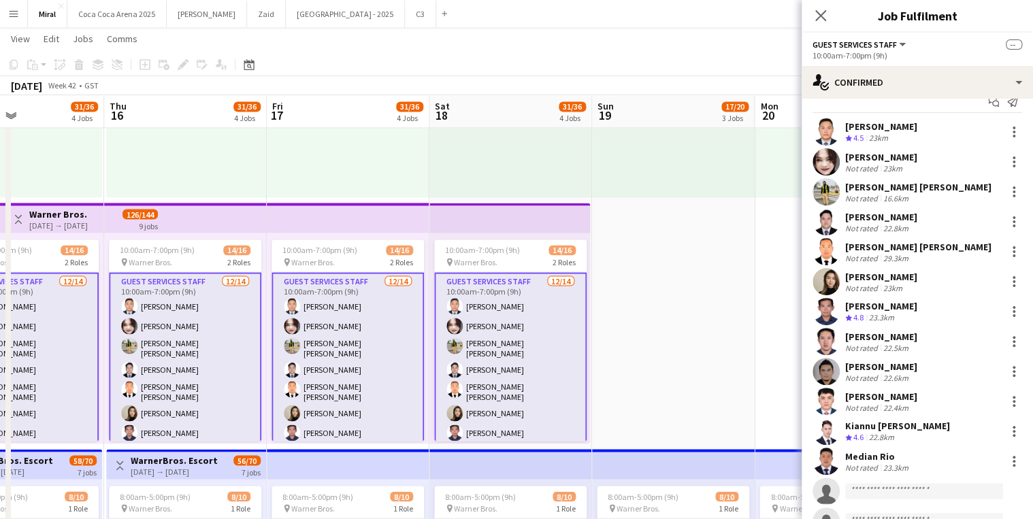
drag, startPoint x: 675, startPoint y: 181, endPoint x: 197, endPoint y: 165, distance: 478.5
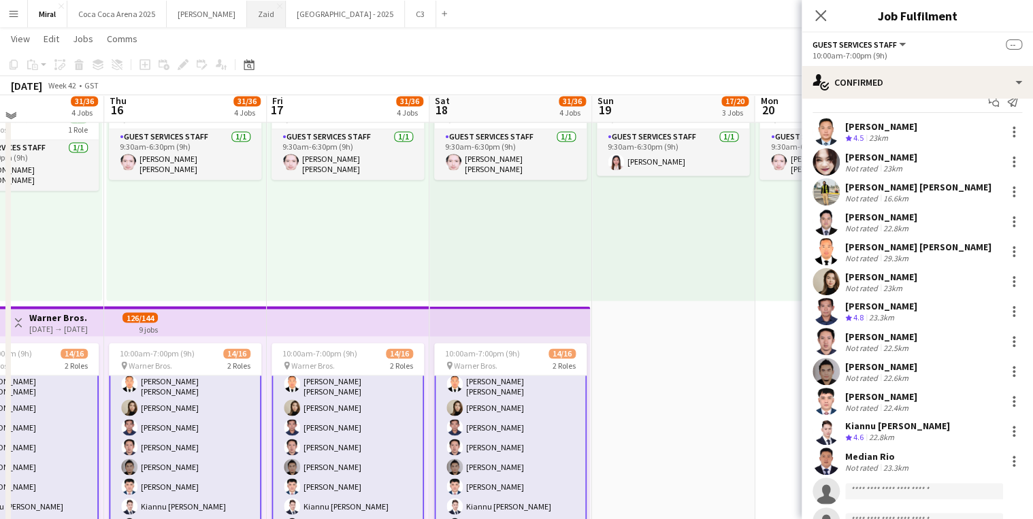
scroll to position [971, 0]
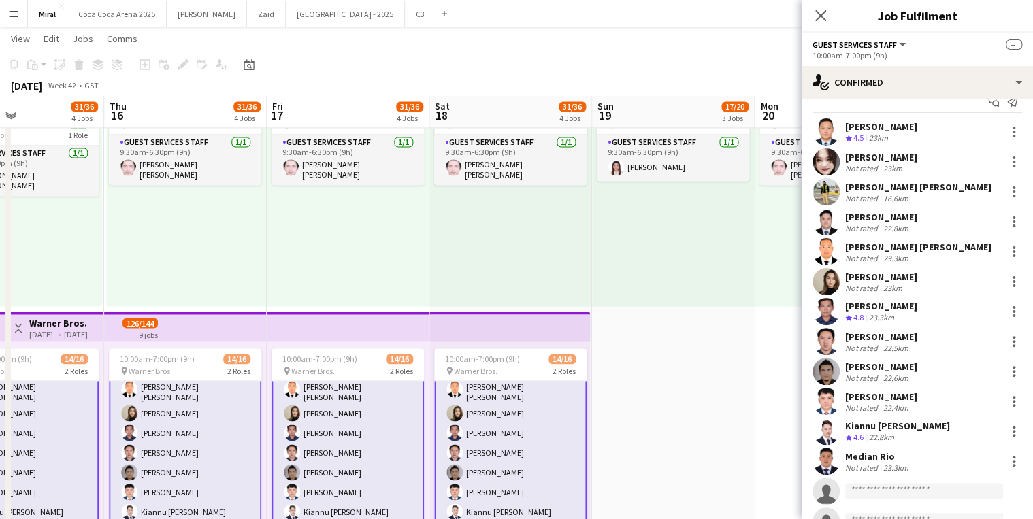
click at [18, 14] on app-icon "Menu" at bounding box center [13, 13] width 11 height 11
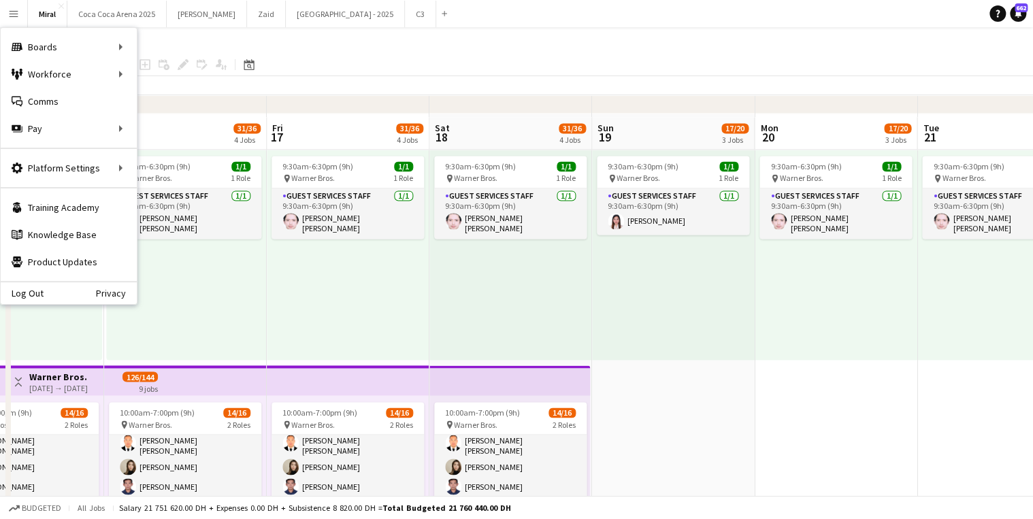
scroll to position [916, 0]
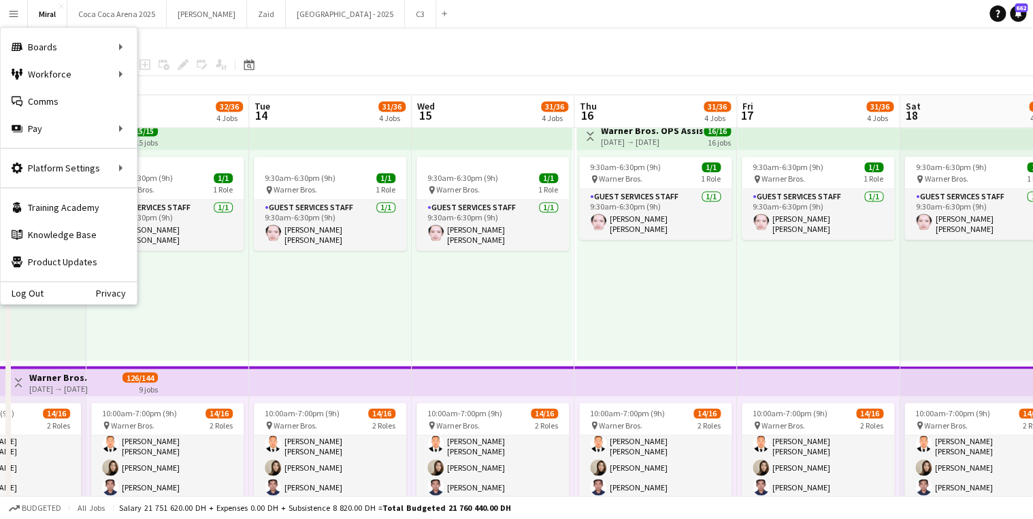
drag, startPoint x: 258, startPoint y: 258, endPoint x: 794, endPoint y: 320, distance: 539.6
click at [817, 320] on app-calendar-viewport "Fri 10 66/82 6 Jobs Sat 11 65/82 6 Jobs Sun 12 67/82 6 Jobs Mon 13 32/36 4 Jobs…" at bounding box center [516, 143] width 1033 height 2013
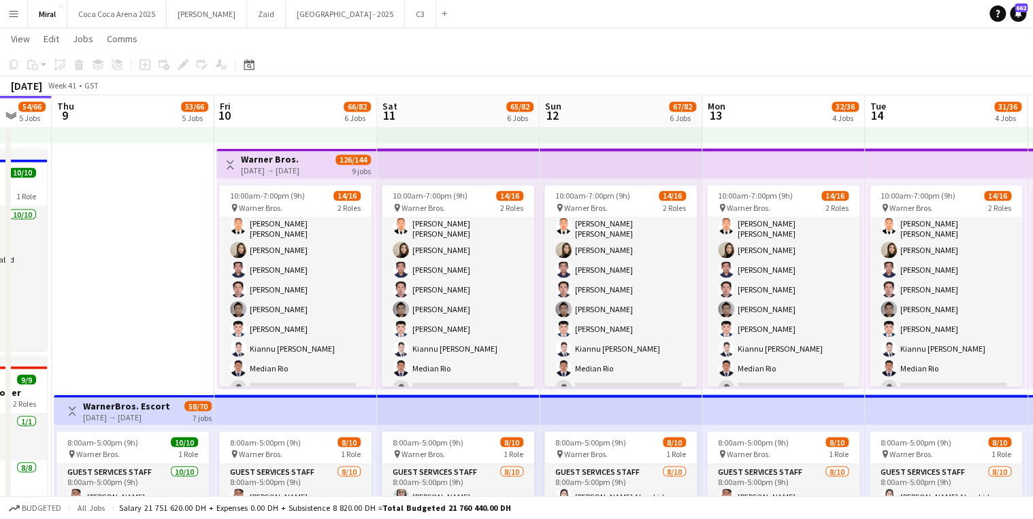
scroll to position [0, 294]
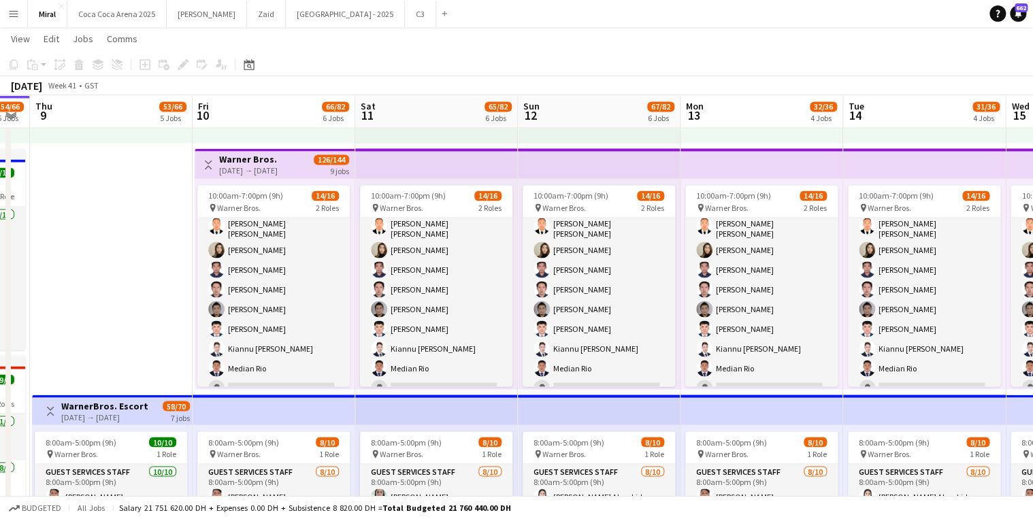
drag, startPoint x: 237, startPoint y: 159, endPoint x: 695, endPoint y: 193, distance: 459.1
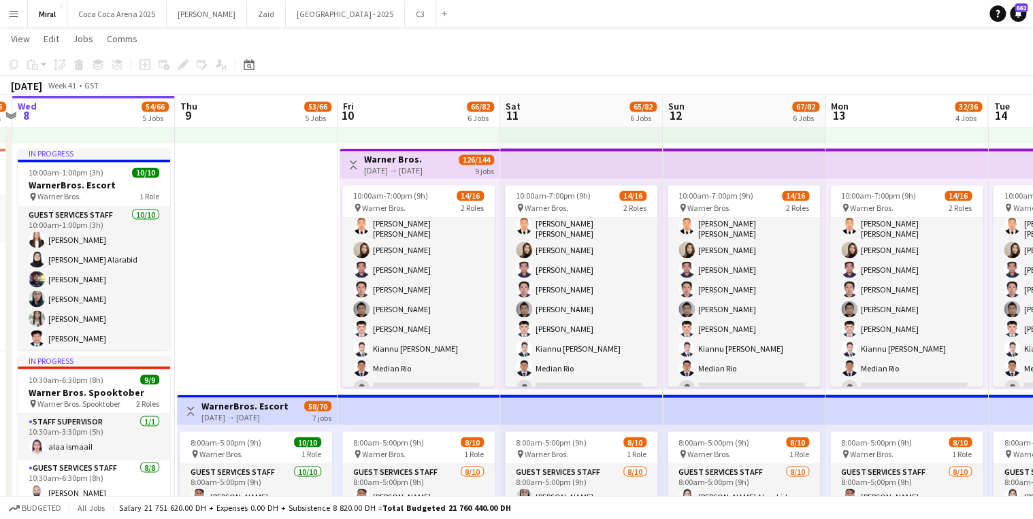
scroll to position [0, 305]
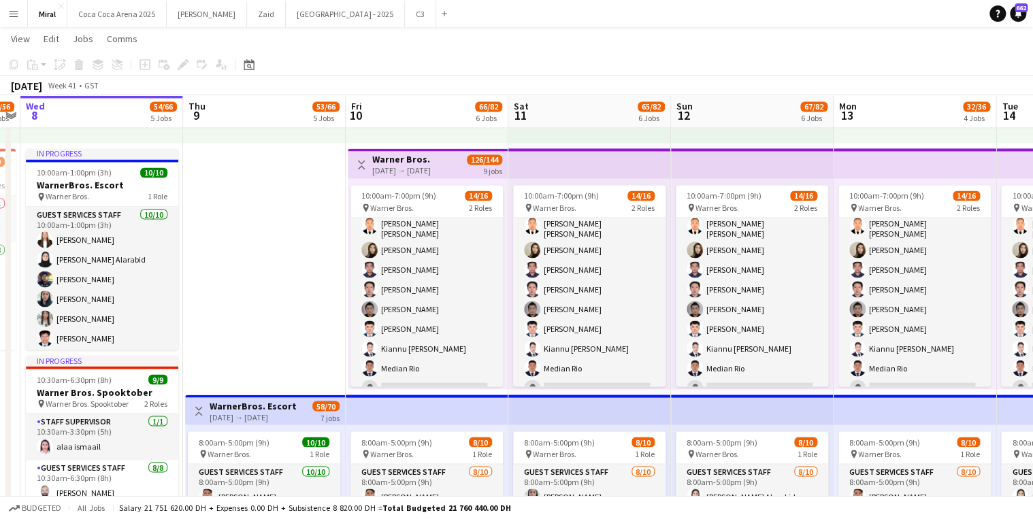
drag, startPoint x: 133, startPoint y: 187, endPoint x: 284, endPoint y: 188, distance: 151.0
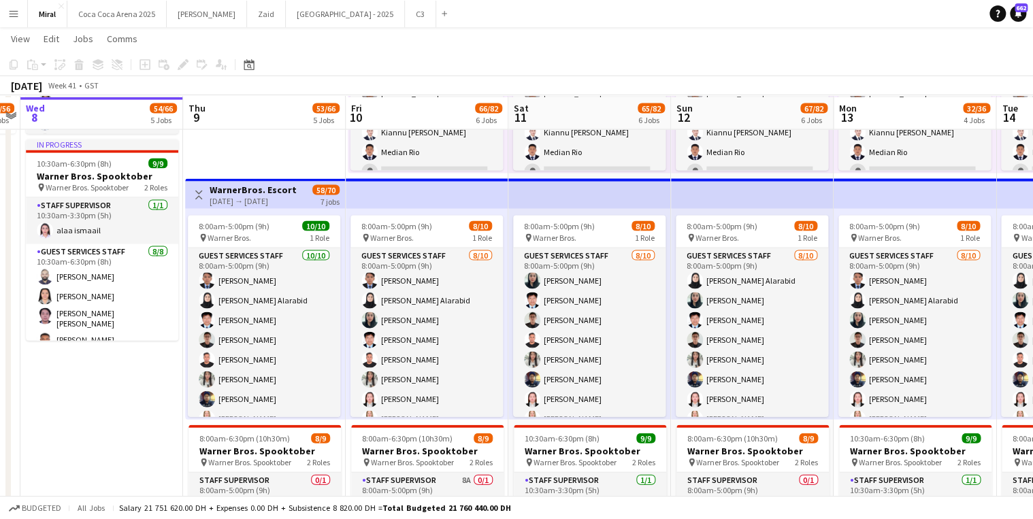
scroll to position [1352, 0]
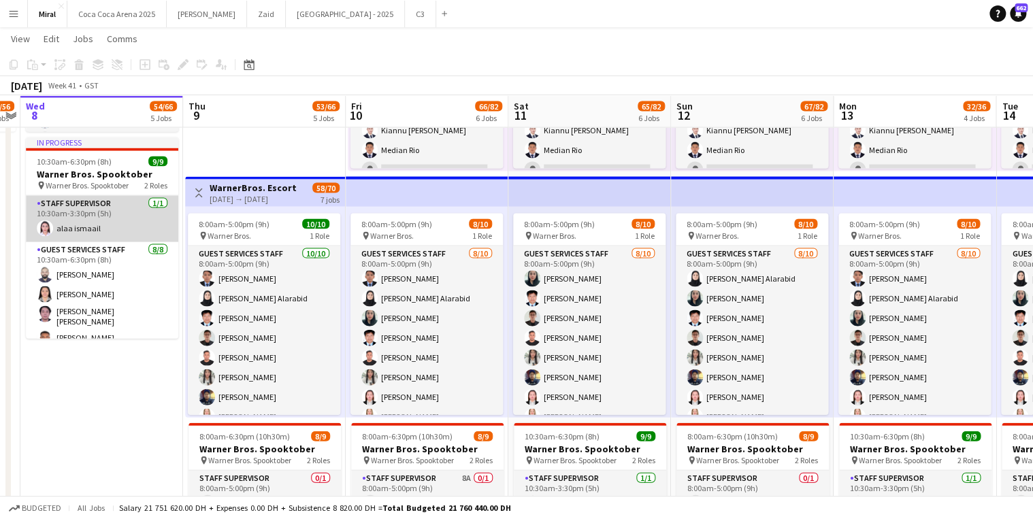
click at [84, 220] on app-card-role "Staff Supervisor [DATE] 10:30am-3:30pm (5h) [PERSON_NAME]" at bounding box center [102, 219] width 152 height 46
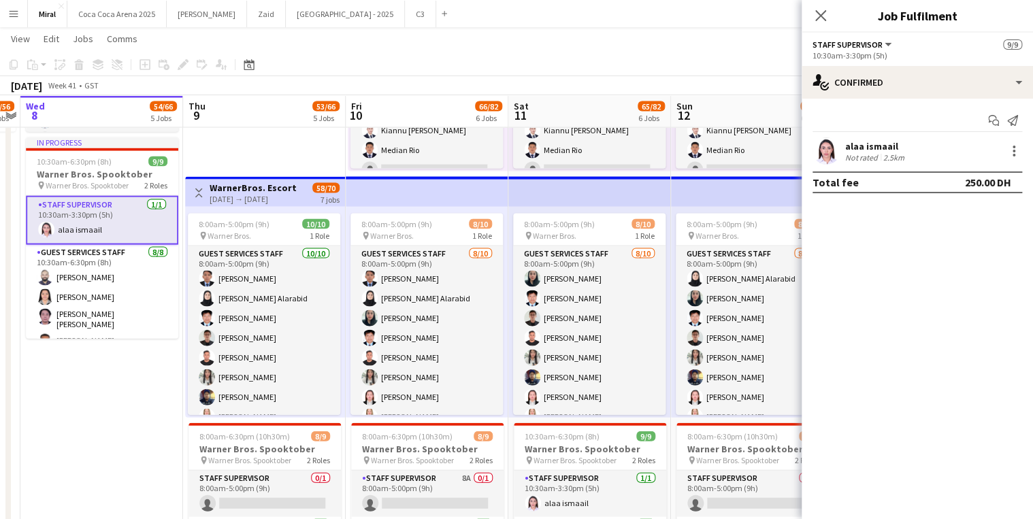
click at [890, 144] on div "alaa ismaail" at bounding box center [876, 146] width 62 height 12
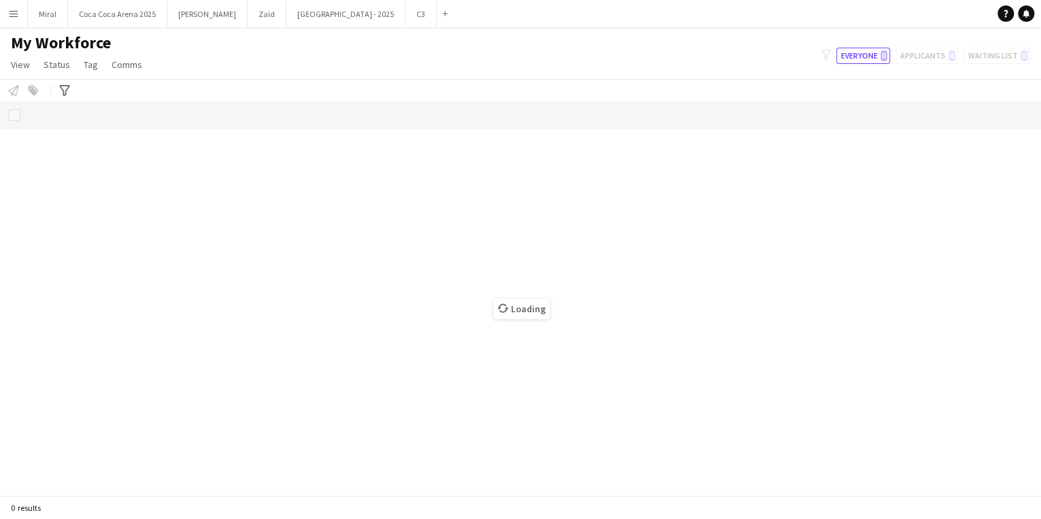
click at [0, 15] on html "Menu Boards Boards Boards All jobs Status Workforce Workforce My Workforce Recr…" at bounding box center [520, 259] width 1041 height 519
click at [7, 15] on button "Menu" at bounding box center [13, 13] width 27 height 27
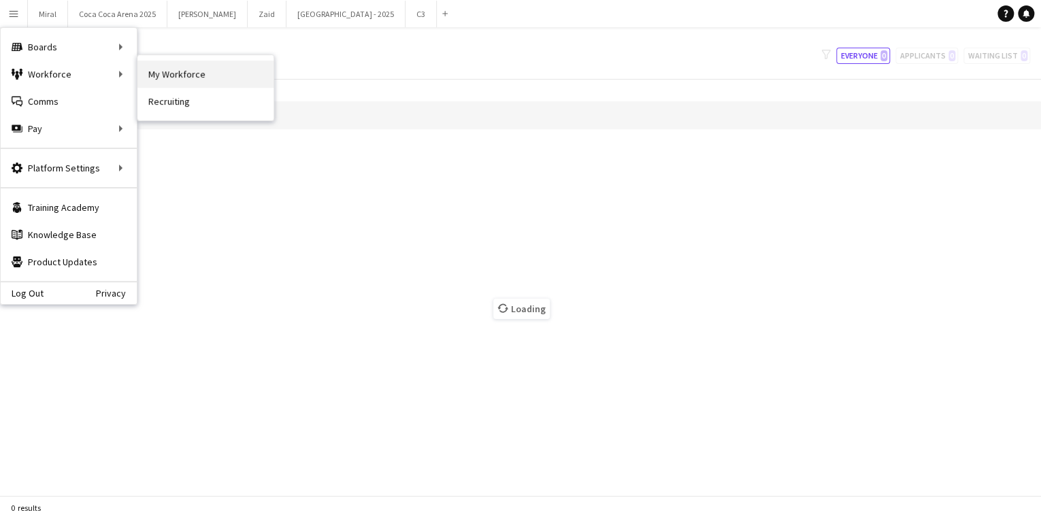
click at [178, 72] on link "My Workforce" at bounding box center [205, 74] width 136 height 27
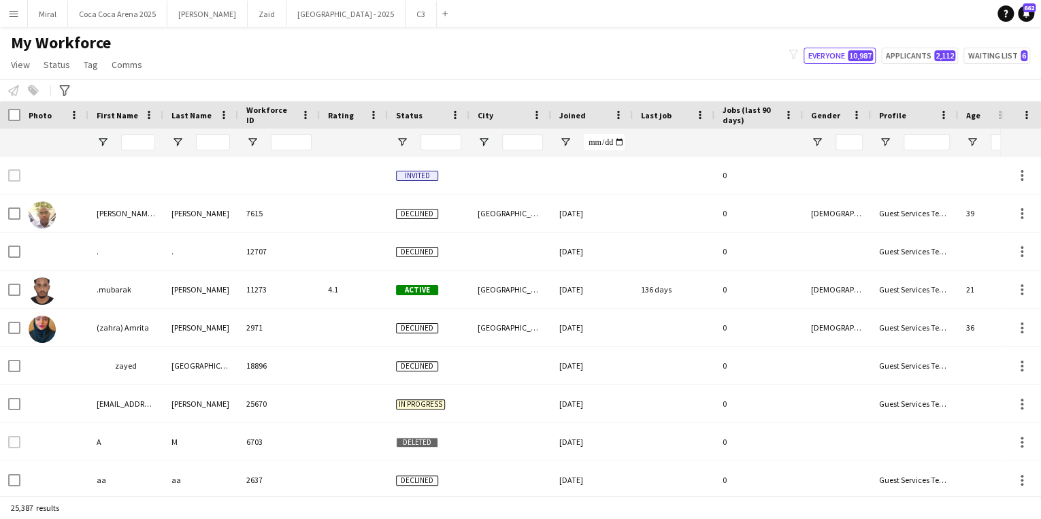
type input "**********"
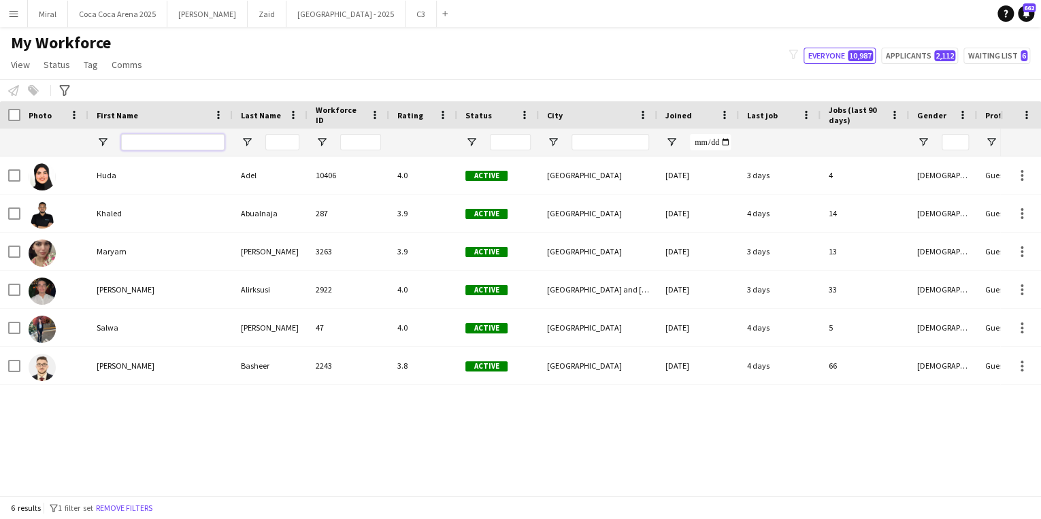
click at [141, 142] on input "First Name Filter Input" at bounding box center [172, 142] width 103 height 16
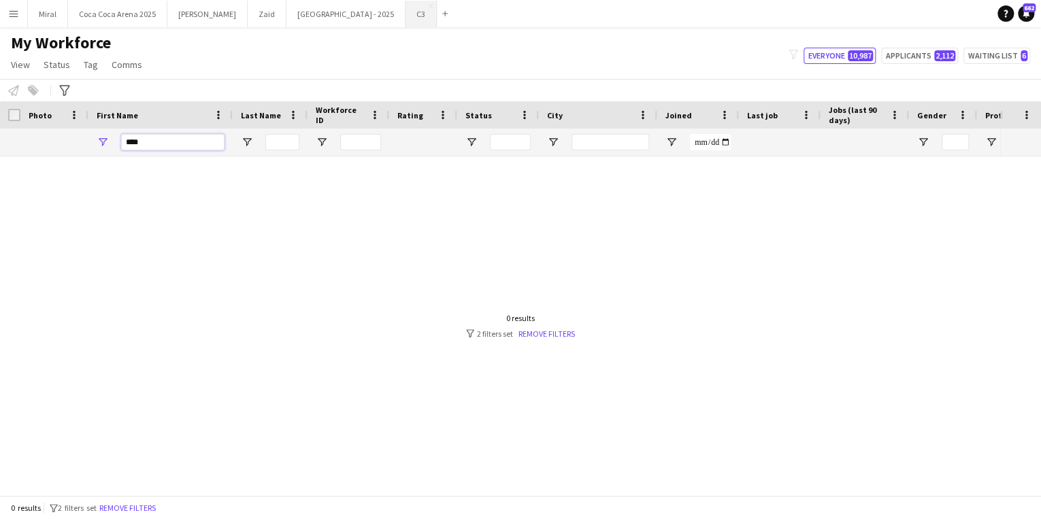
type input "****"
click at [280, 146] on input "Last Name Filter Input" at bounding box center [282, 142] width 34 height 16
type input "*****"
click at [556, 336] on link "Remove filters" at bounding box center [546, 334] width 56 height 10
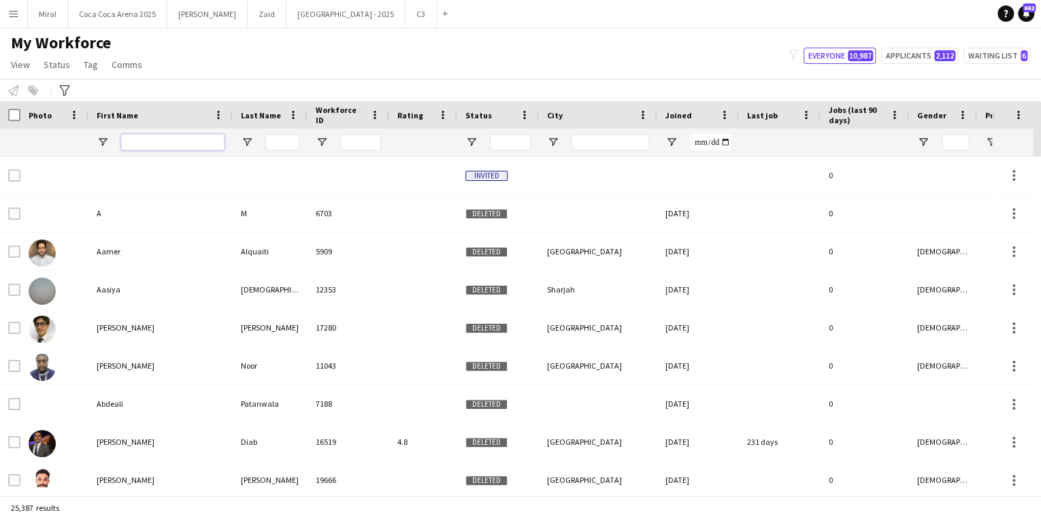
click at [190, 141] on input "First Name Filter Input" at bounding box center [172, 142] width 103 height 16
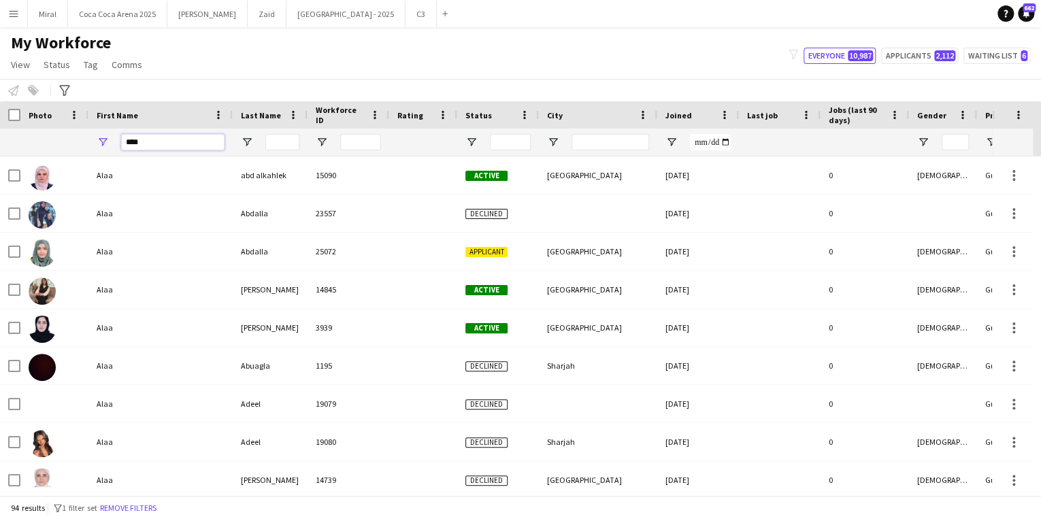
type input "****"
click at [272, 141] on input "Last Name Filter Input" at bounding box center [282, 142] width 34 height 16
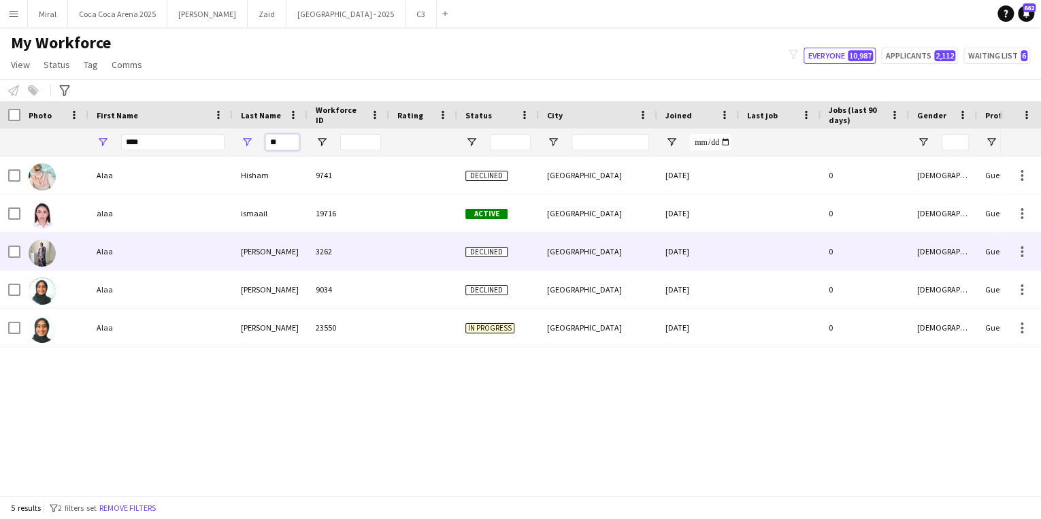
type input "**"
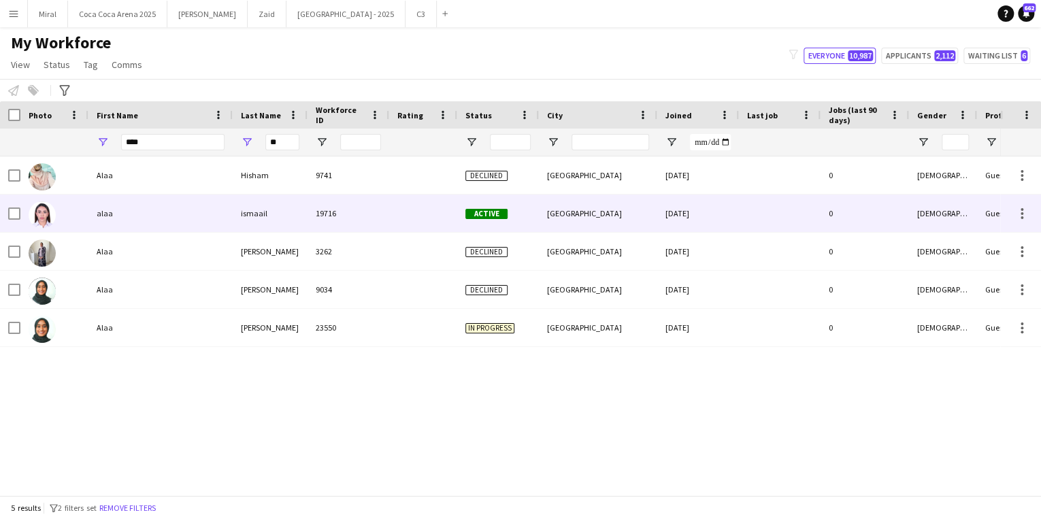
click at [144, 219] on div "alaa" at bounding box center [160, 213] width 144 height 37
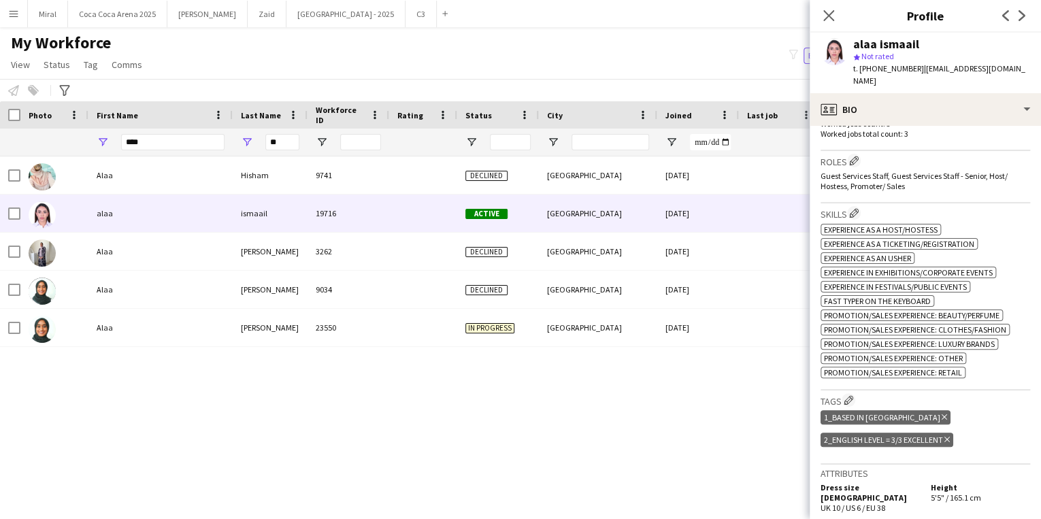
scroll to position [435, 0]
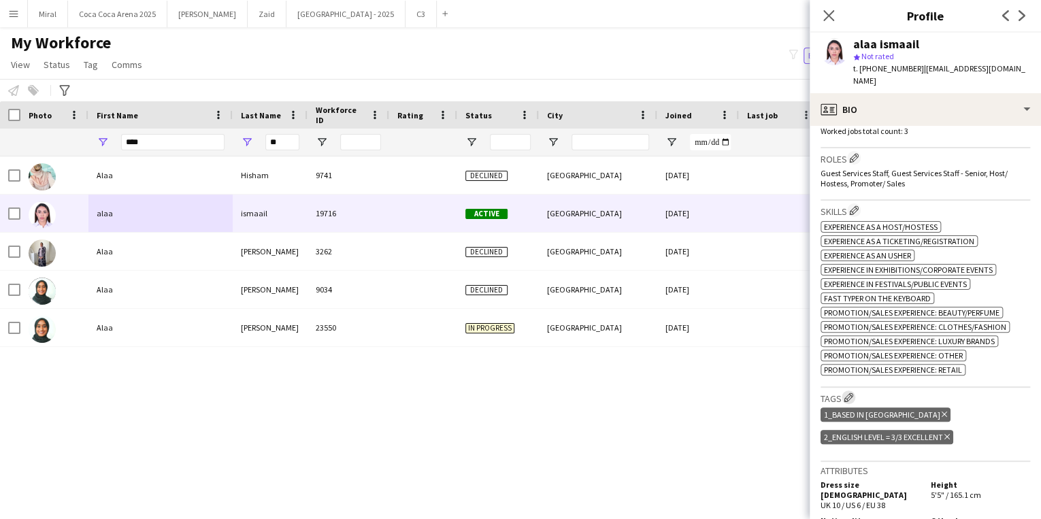
click at [846, 392] on app-icon "Edit crew company tags" at bounding box center [848, 397] width 10 height 10
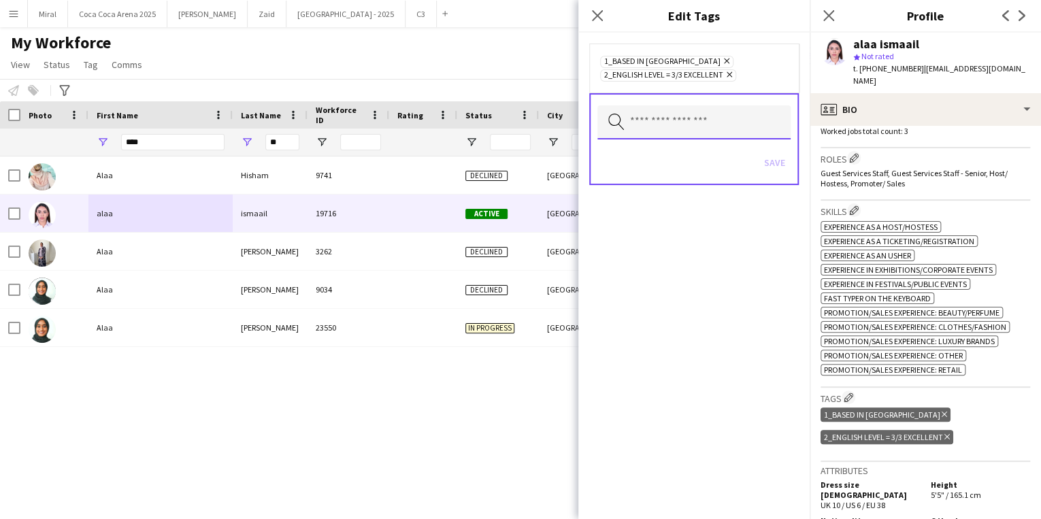
click at [703, 127] on input "text" at bounding box center [693, 122] width 193 height 34
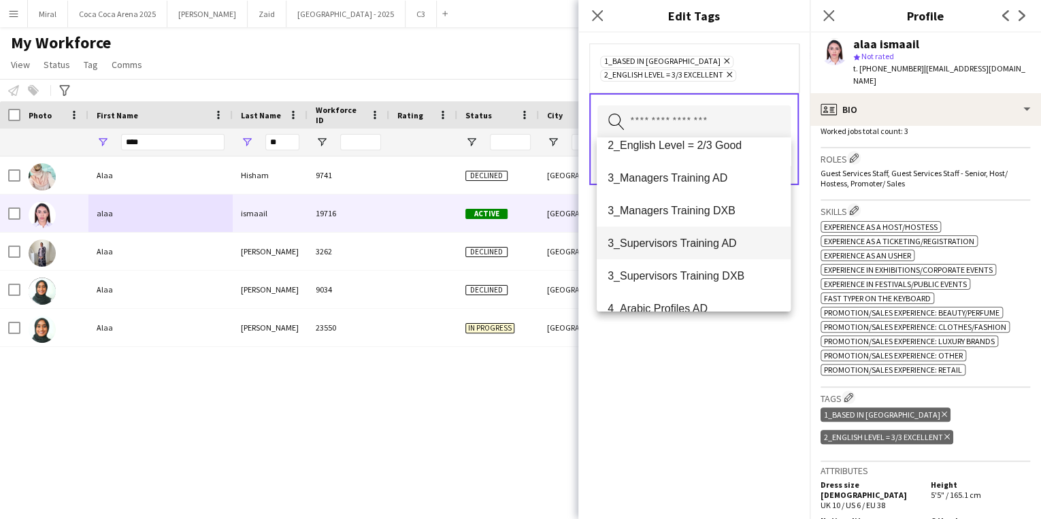
scroll to position [163, 0]
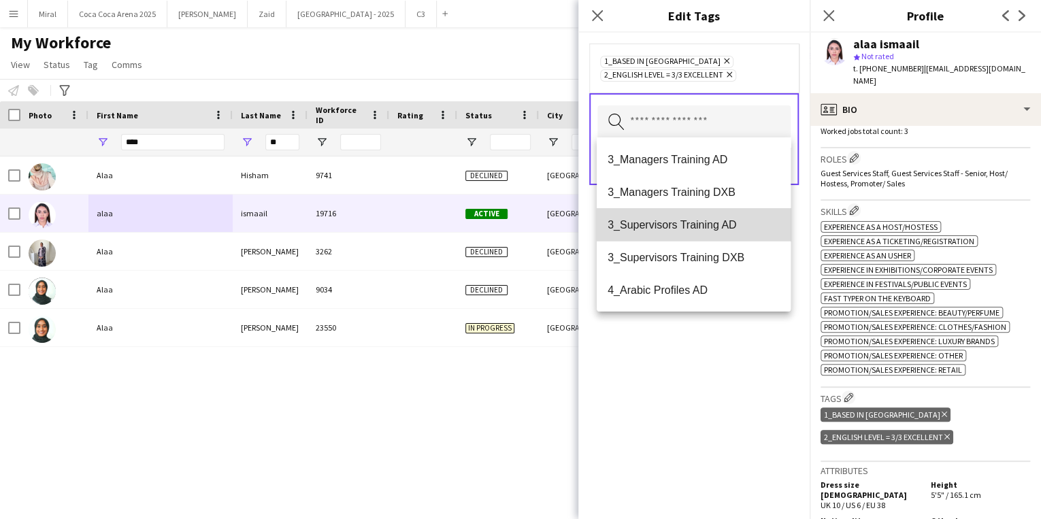
click at [732, 222] on span "3_Supervisors Training AD" at bounding box center [693, 224] width 172 height 13
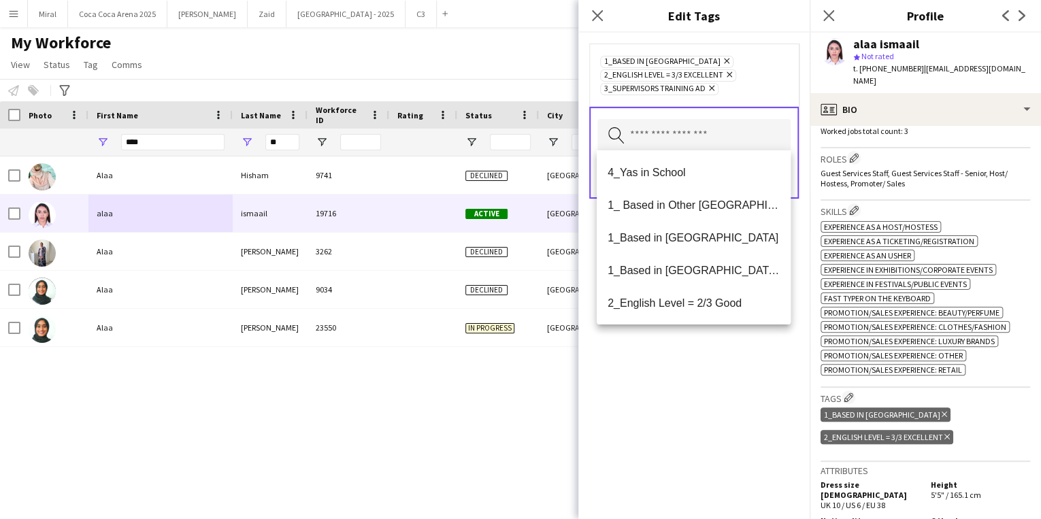
click at [758, 397] on div "1_Based in Abu Dhabi Remove 2_English Level = 3/3 Excellent Remove 3_Supervisor…" at bounding box center [693, 276] width 231 height 486
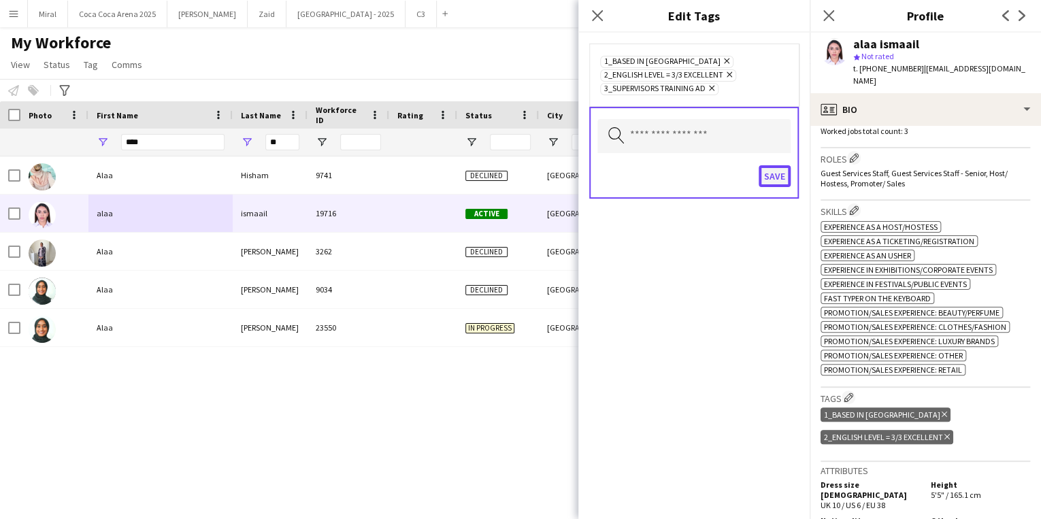
click at [778, 174] on button "Save" at bounding box center [774, 176] width 32 height 22
